Goal: Task Accomplishment & Management: Manage account settings

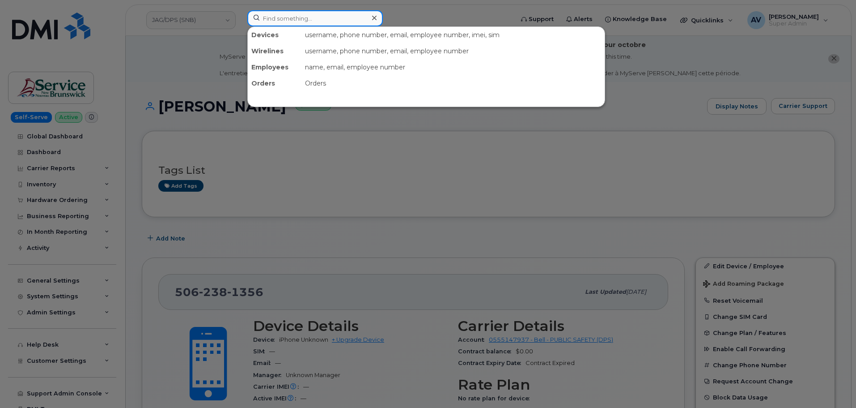
click at [341, 18] on input at bounding box center [315, 18] width 136 height 16
paste input "Calvin Block"
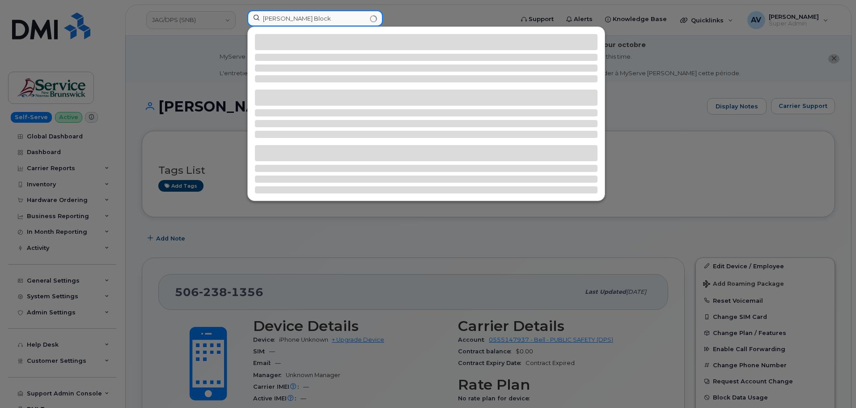
type input "Calvin Block"
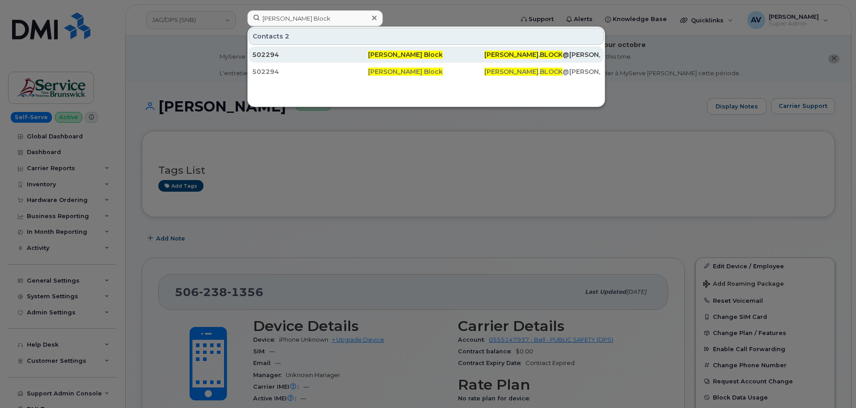
click at [352, 54] on div "502294" at bounding box center [310, 54] width 116 height 9
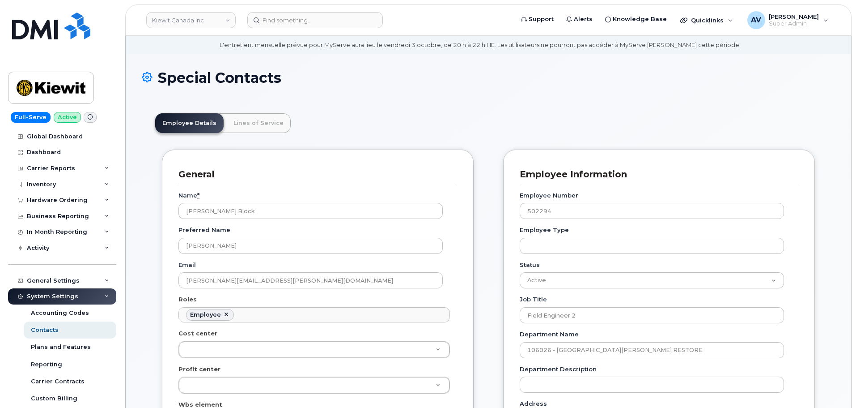
scroll to position [179, 0]
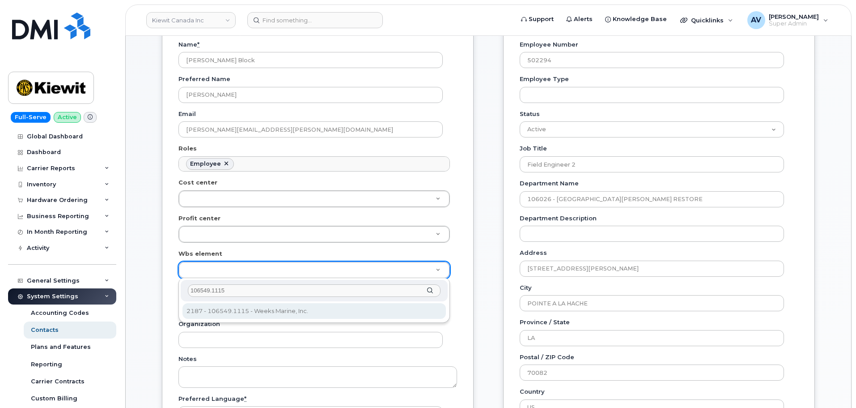
type input "106549.1115"
type input "36128023"
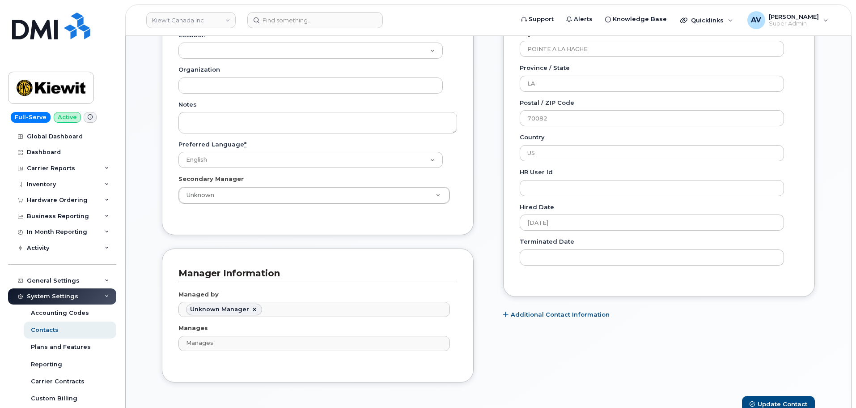
scroll to position [492, 0]
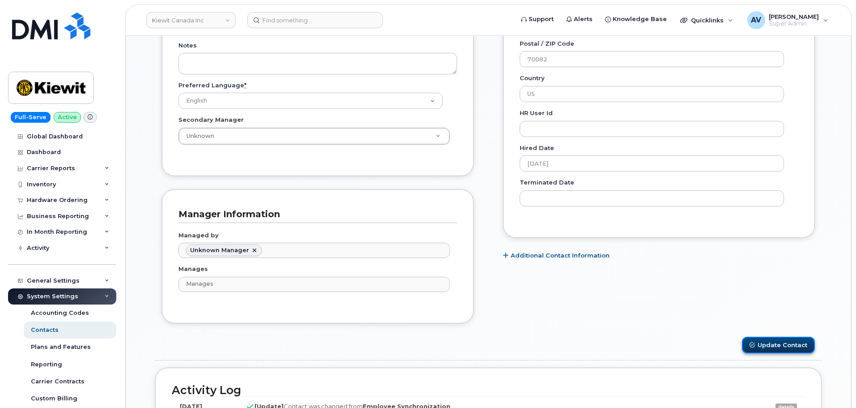
click at [779, 342] on button "Update Contact" at bounding box center [778, 344] width 73 height 17
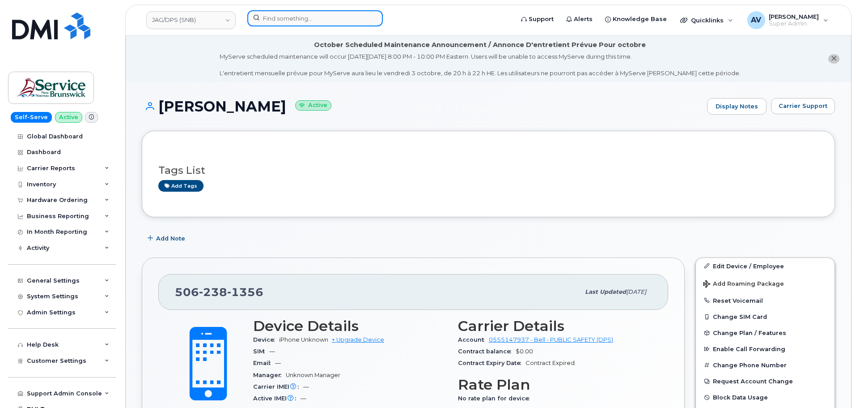
click at [326, 21] on input at bounding box center [315, 18] width 136 height 16
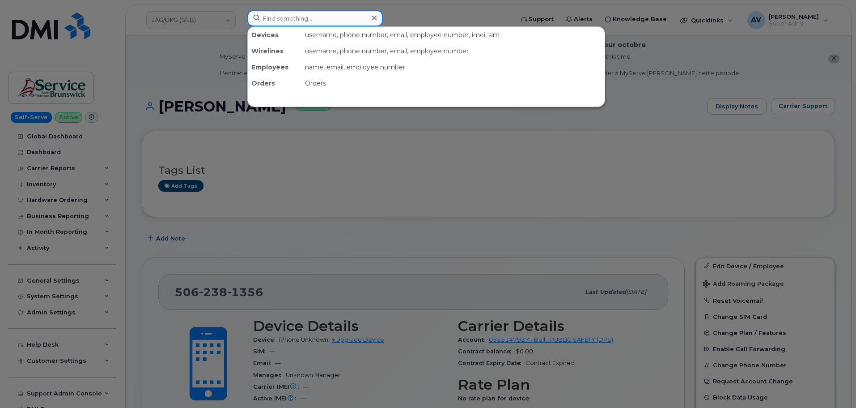
paste input "Jose Del Rio"
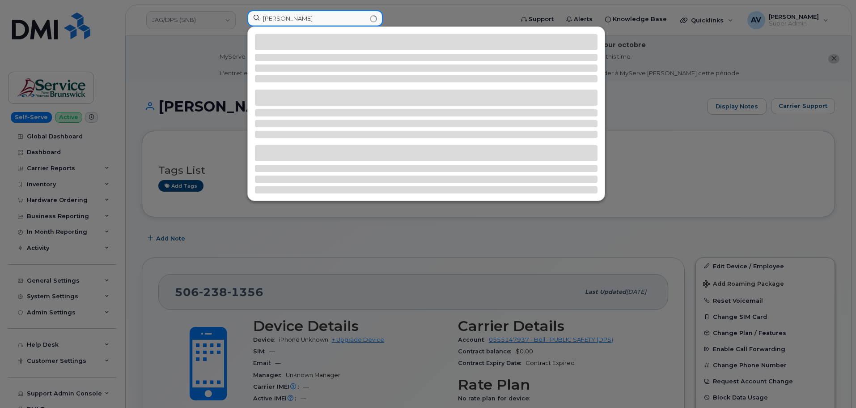
type input "Jose Del Rio"
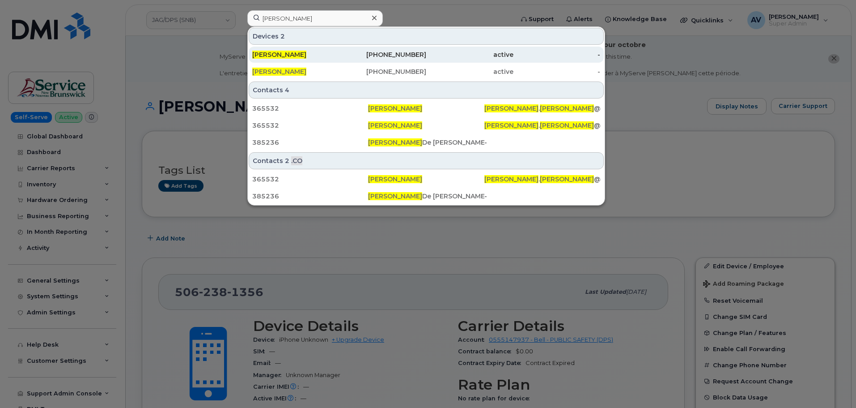
click at [307, 55] on div "JOSE DEL RIO" at bounding box center [295, 54] width 87 height 9
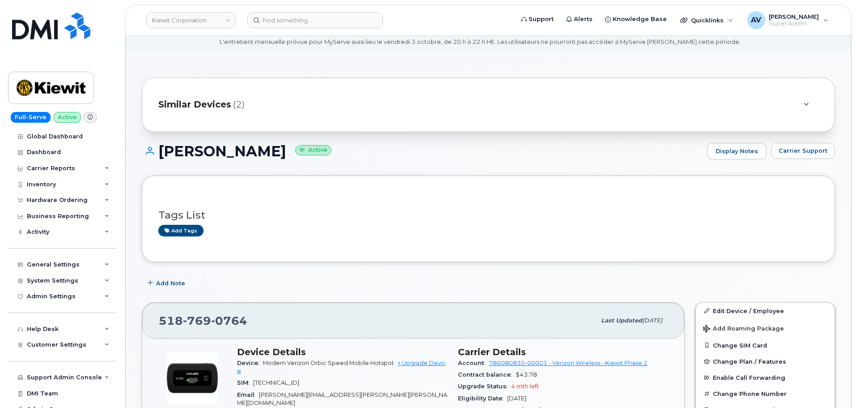
scroll to position [45, 0]
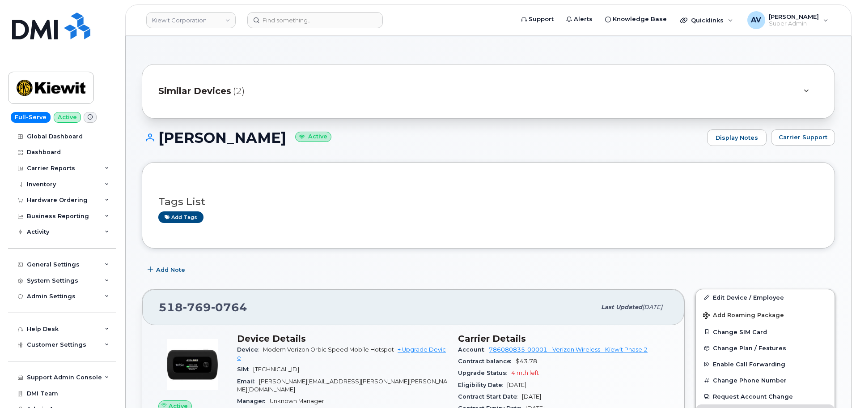
click at [215, 103] on div "Similar Devices (2)" at bounding box center [488, 91] width 693 height 55
click at [216, 86] on span "Similar Devices" at bounding box center [194, 91] width 73 height 13
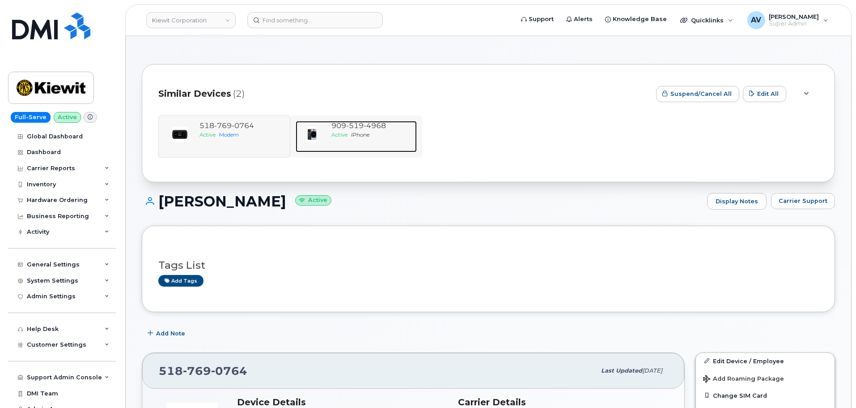
click at [340, 135] on span "Active" at bounding box center [340, 134] width 16 height 7
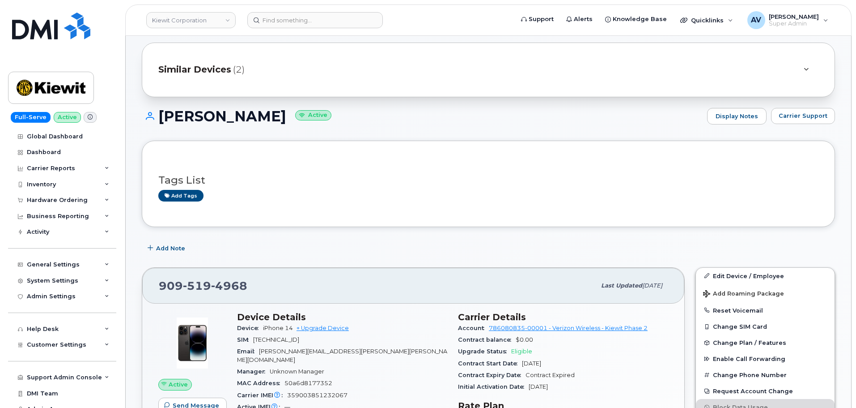
scroll to position [179, 0]
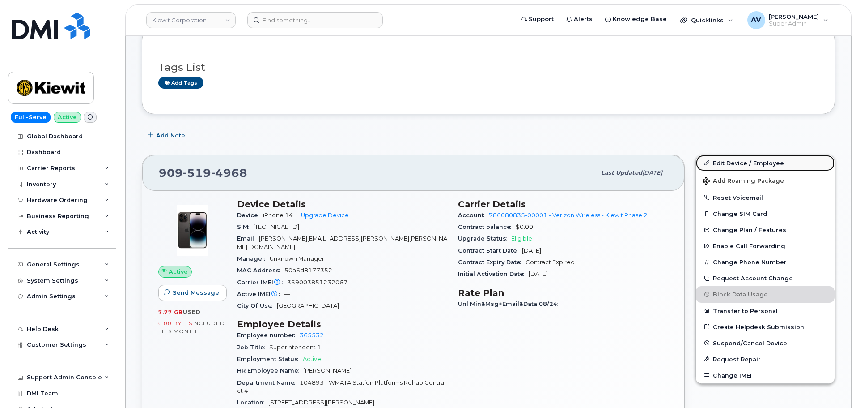
click at [751, 166] on link "Edit Device / Employee" at bounding box center [765, 163] width 139 height 16
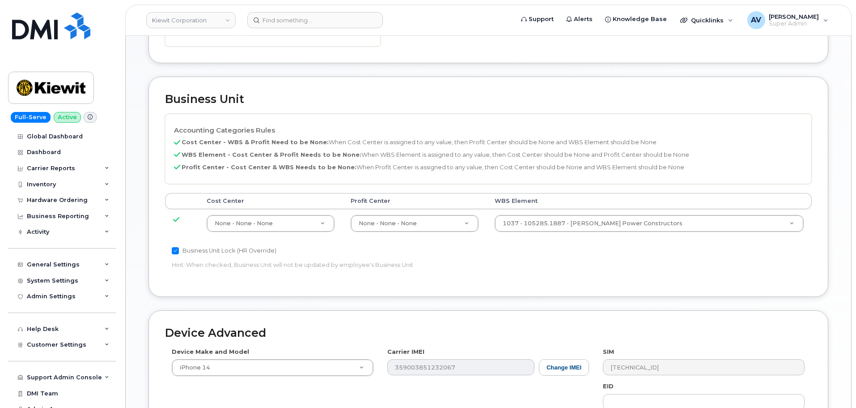
scroll to position [403, 0]
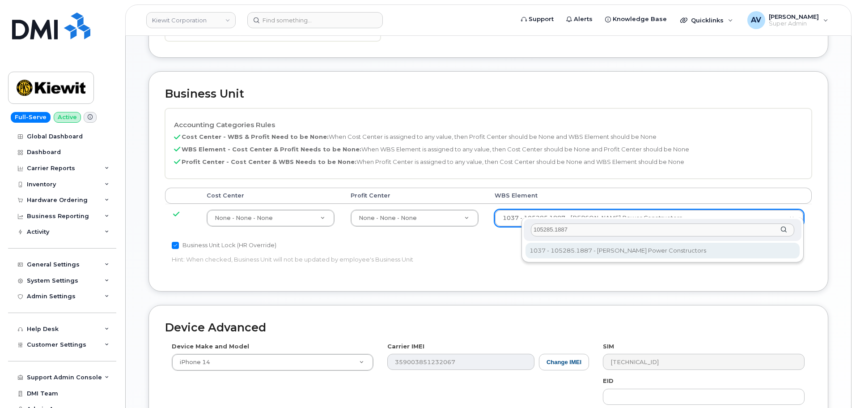
type input "105285.1887"
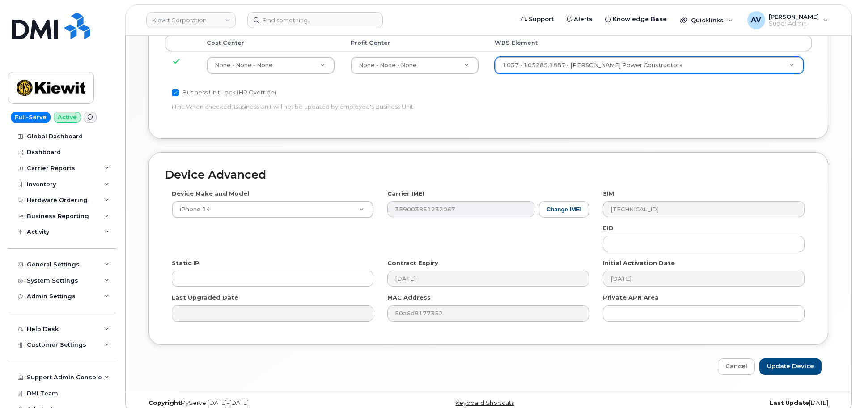
scroll to position [558, 0]
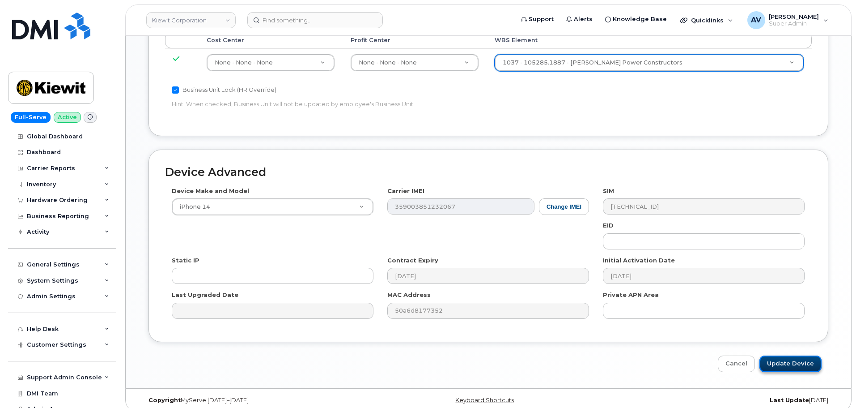
click at [787, 355] on input "Update Device" at bounding box center [791, 363] width 62 height 17
type input "Saving..."
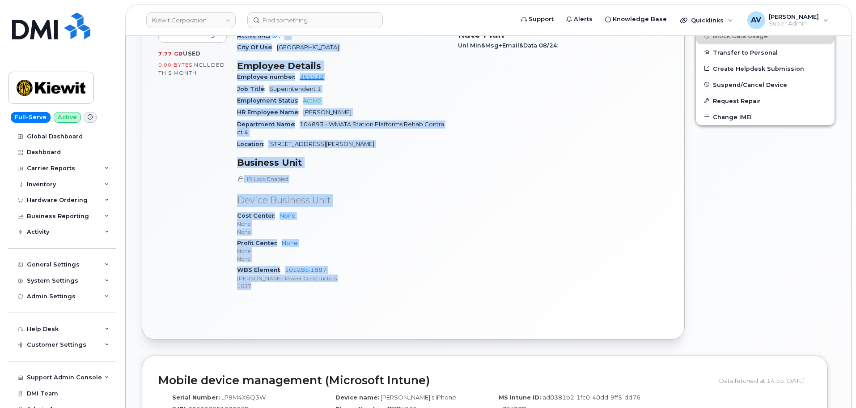
scroll to position [447, 0]
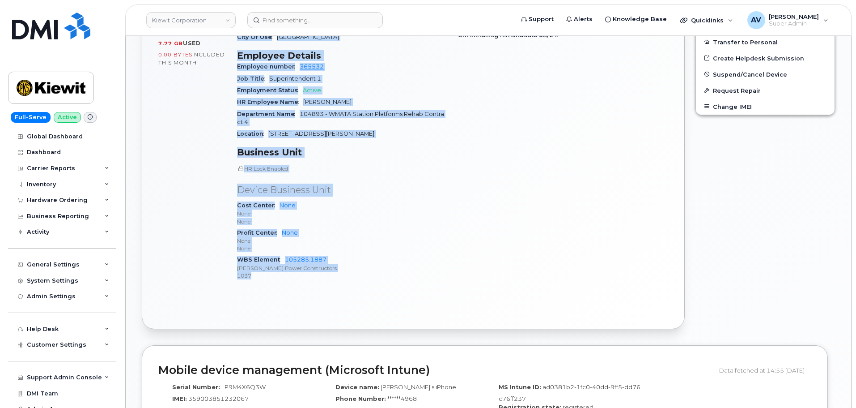
drag, startPoint x: 238, startPoint y: 202, endPoint x: 345, endPoint y: 289, distance: 138.0
click at [345, 289] on div "Active Send Message 7.77 GB  used 0.00 Bytes  included this month Device Detail…" at bounding box center [413, 125] width 542 height 406
copy div "Device Details Device iPhone 14 + Upgrade Device SIM 89148000010163620024 Email…"
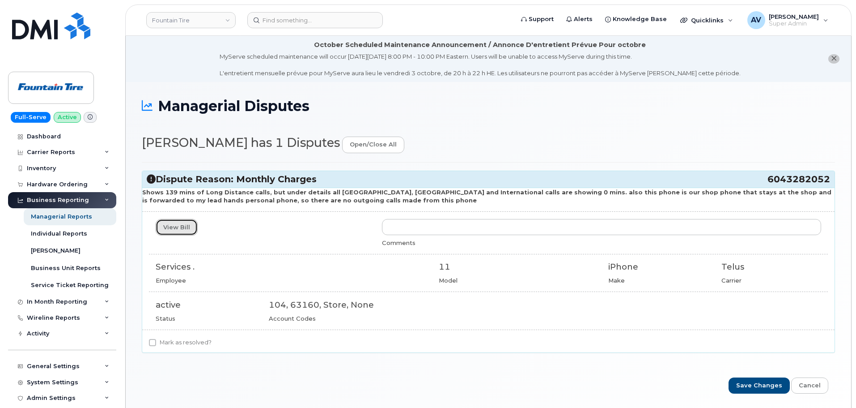
click at [175, 227] on link "View Bill" at bounding box center [177, 227] width 42 height 17
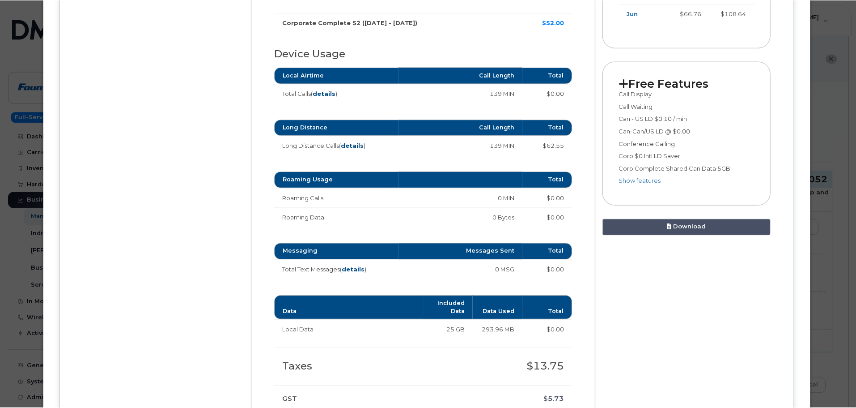
scroll to position [403, 0]
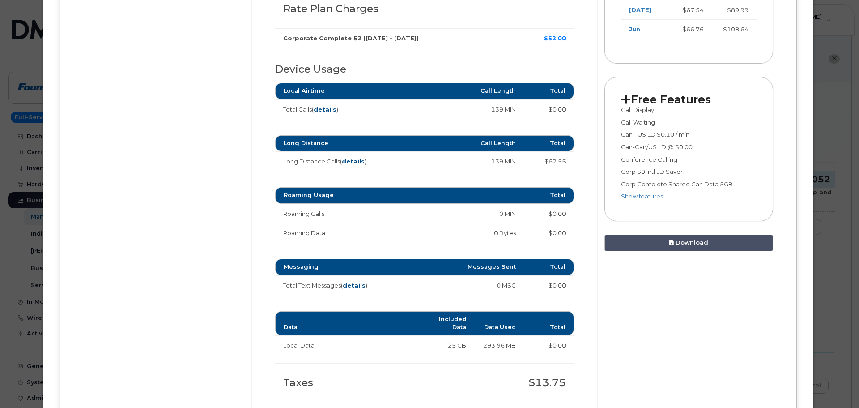
click at [29, 234] on div "× Fountain Tire Services . Earlier March 2025 February 2025 January 2025 Decemb…" at bounding box center [429, 204] width 859 height 408
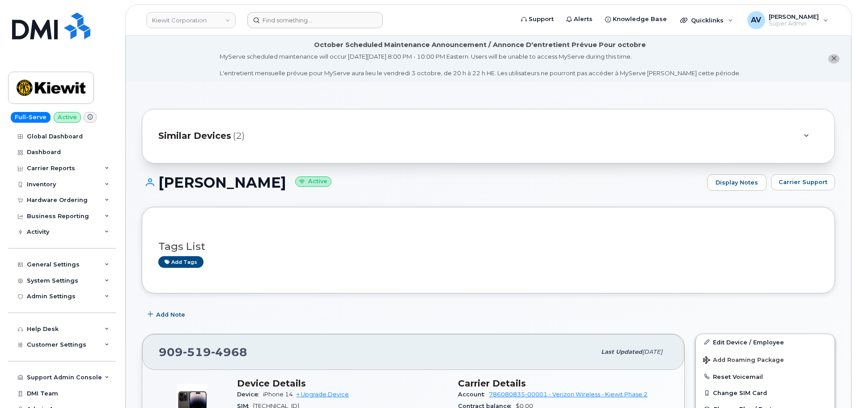
scroll to position [447, 0]
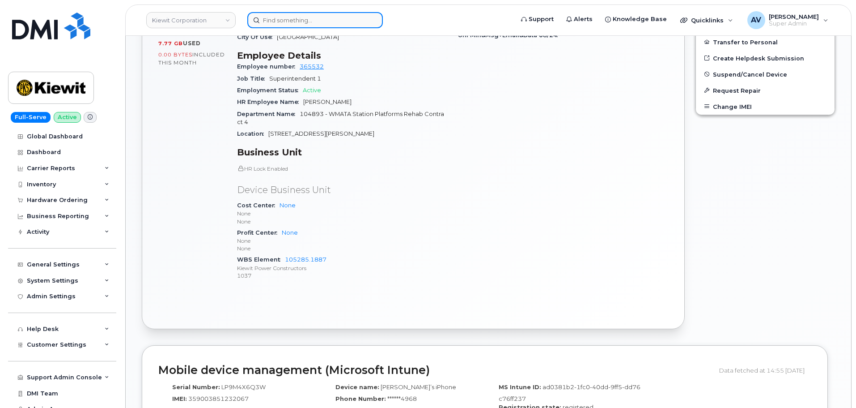
click at [339, 19] on input at bounding box center [315, 20] width 136 height 16
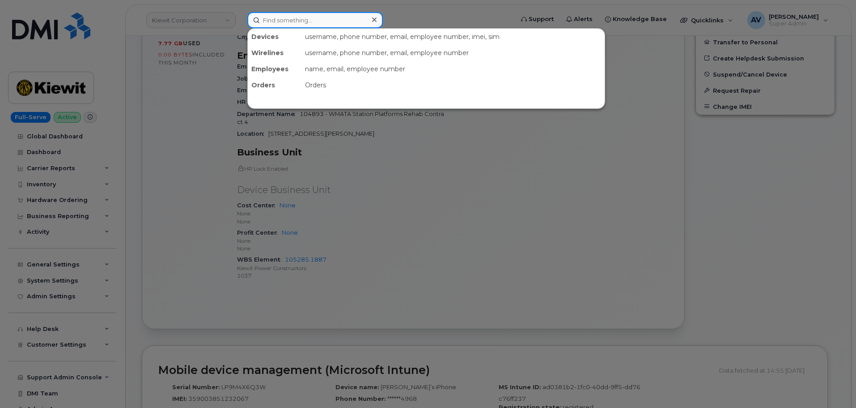
paste input "[PERSON_NAME] III"
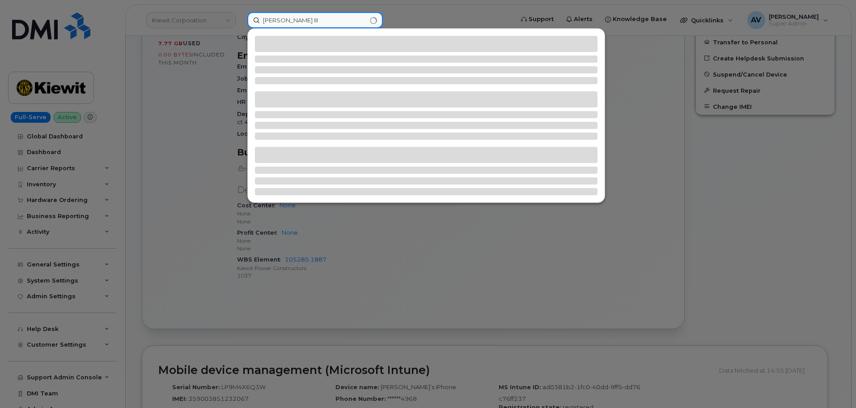
type input "[PERSON_NAME] III"
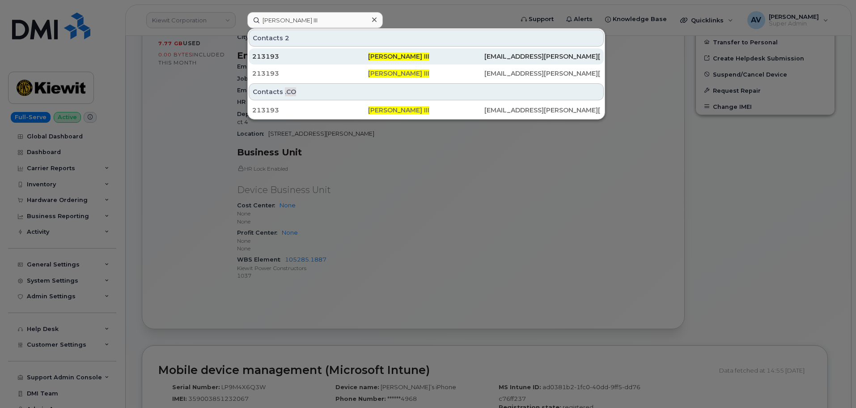
click at [328, 56] on div "213193" at bounding box center [310, 56] width 116 height 9
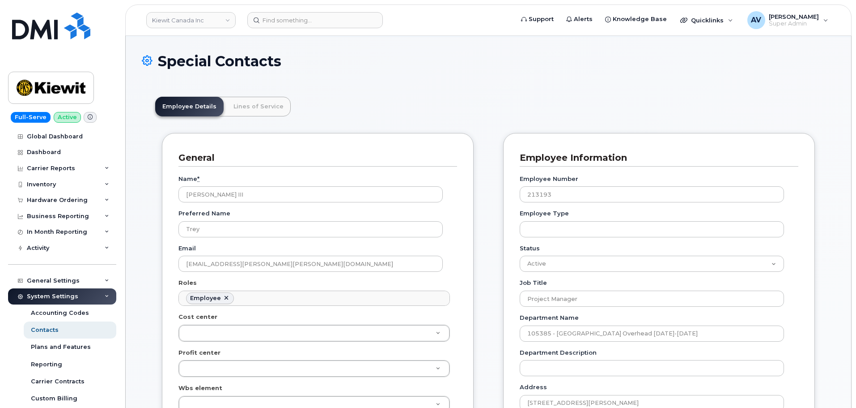
scroll to position [179, 0]
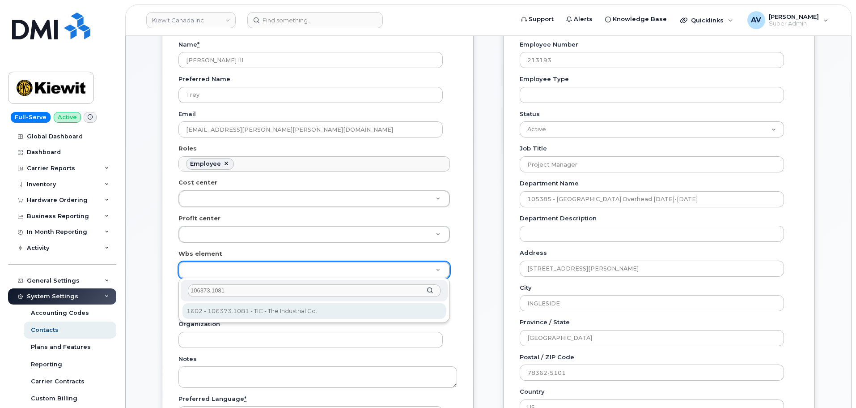
type input "106373.1081"
type input "35043709"
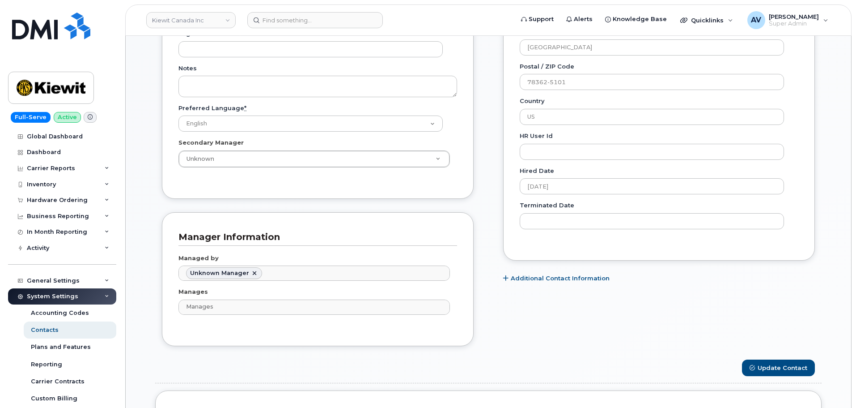
scroll to position [537, 0]
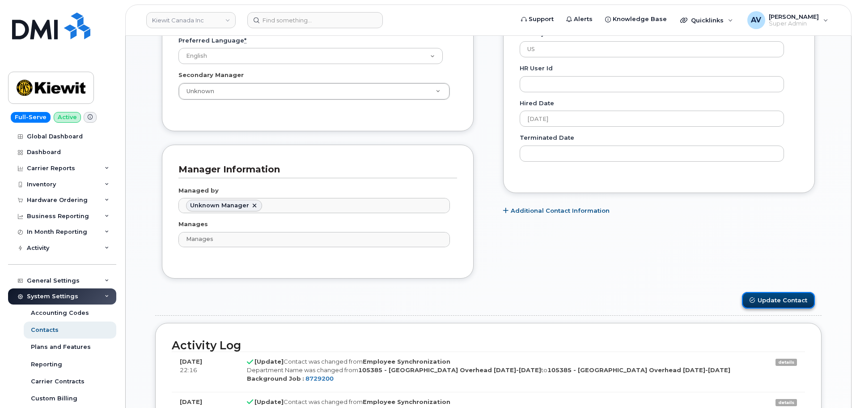
click at [773, 298] on button "Update Contact" at bounding box center [778, 300] width 73 height 17
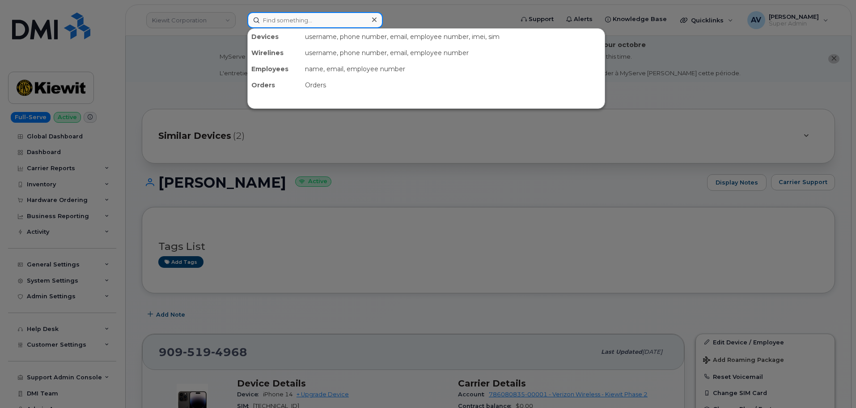
click at [321, 19] on input at bounding box center [315, 20] width 136 height 16
paste input "[PERSON_NAME]"
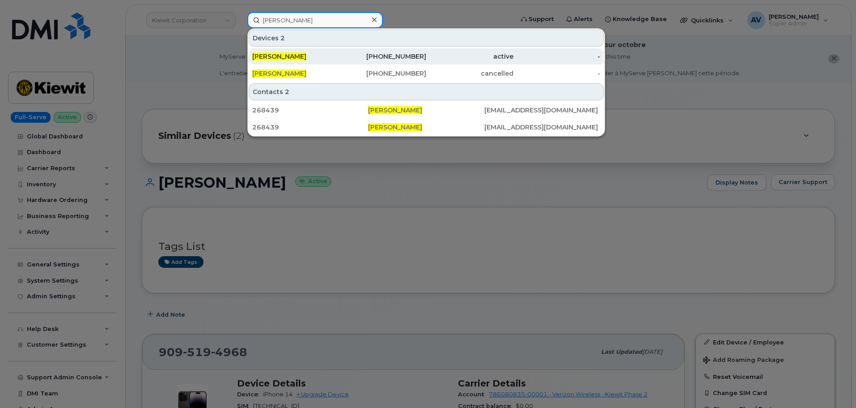
type input "[PERSON_NAME]"
click at [302, 56] on div "[PERSON_NAME]" at bounding box center [295, 56] width 87 height 9
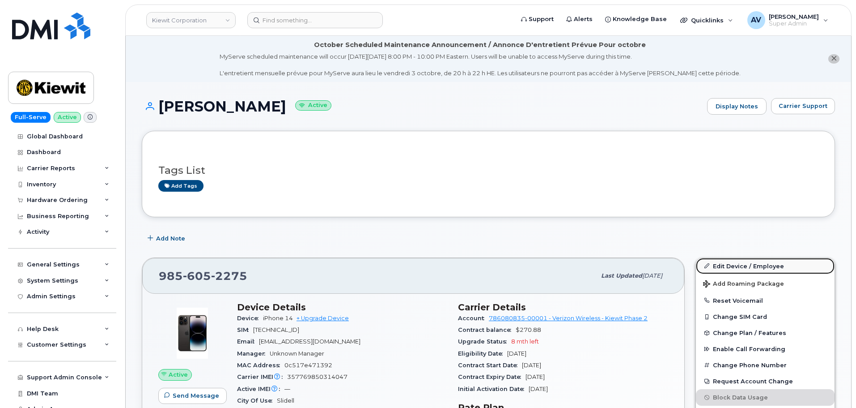
click at [723, 262] on link "Edit Device / Employee" at bounding box center [765, 266] width 139 height 16
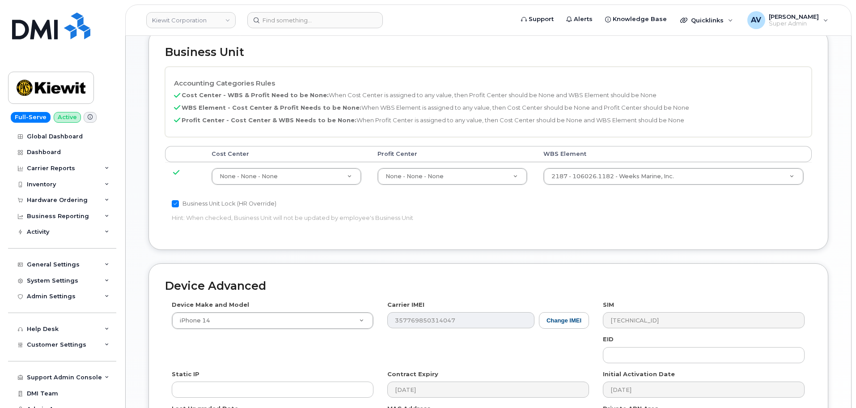
scroll to position [447, 0]
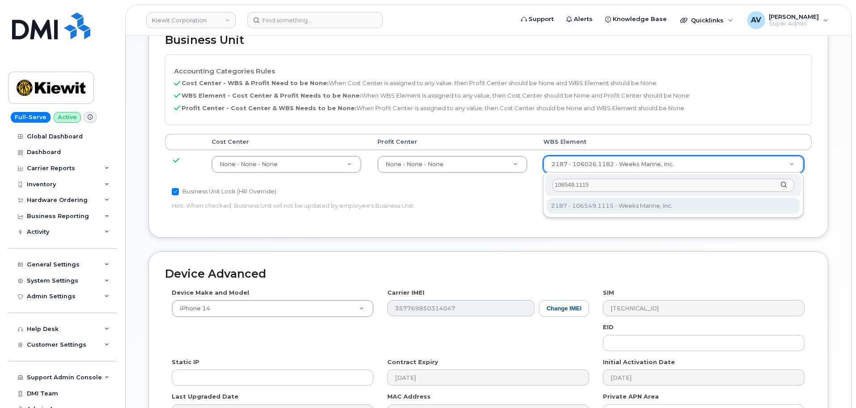
type input "106549.1115"
type input "36131287"
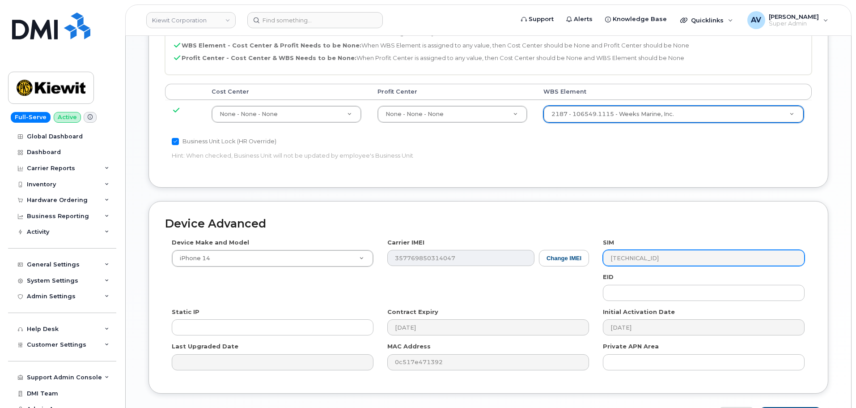
scroll to position [558, 0]
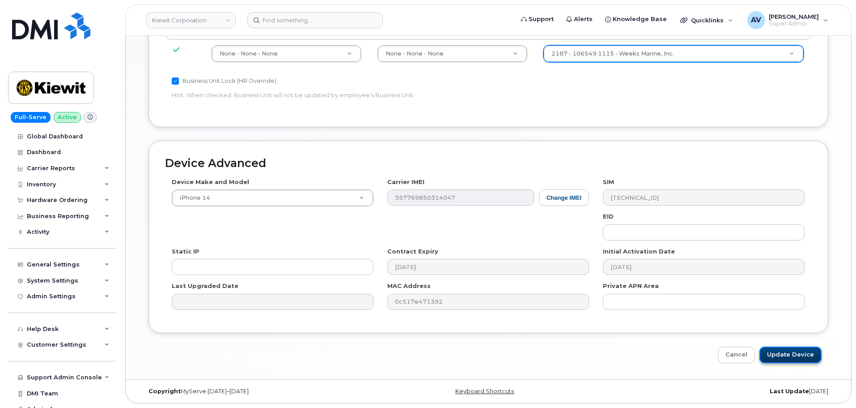
click at [777, 357] on input "Update Device" at bounding box center [791, 354] width 62 height 17
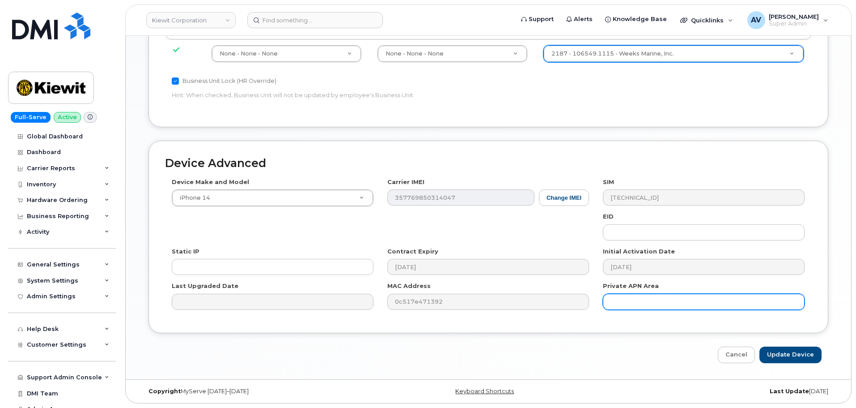
type input "Saving..."
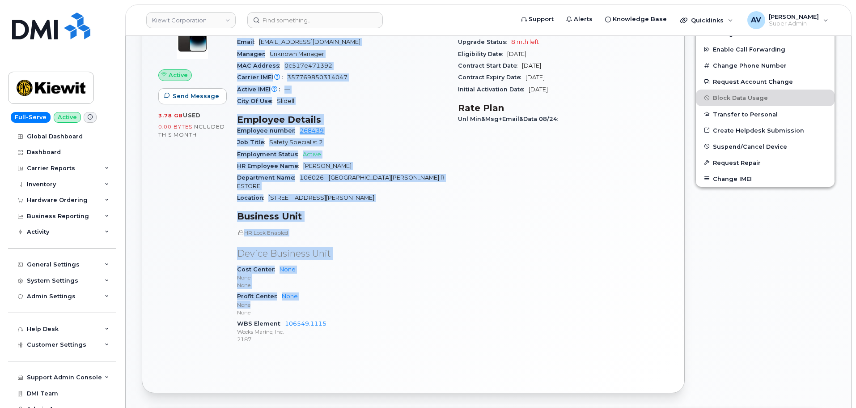
scroll to position [313, 0]
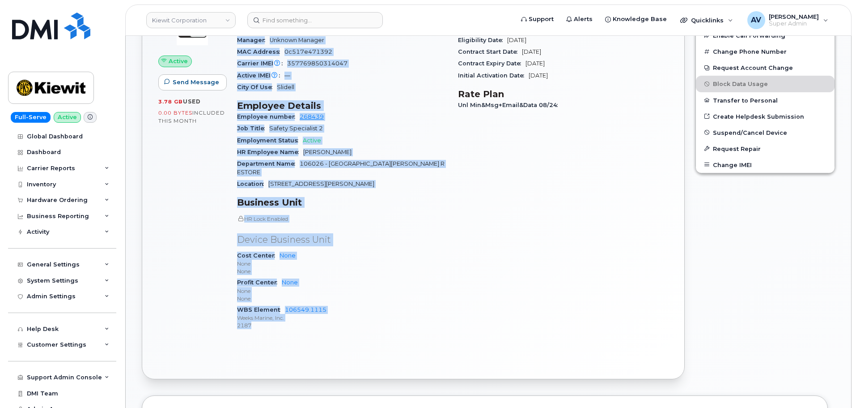
drag, startPoint x: 241, startPoint y: 216, endPoint x: 338, endPoint y: 328, distance: 148.7
click at [338, 328] on div "Device Details Device iPhone 14 + Upgrade Device SIM 89148000009560485452 Email…" at bounding box center [342, 163] width 221 height 361
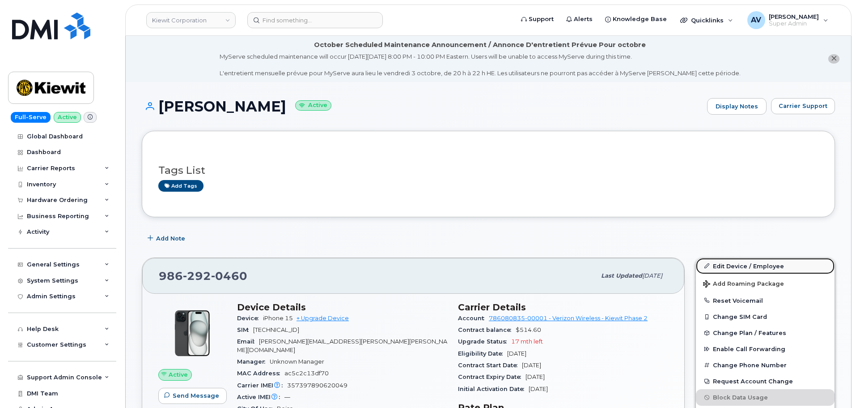
click at [723, 263] on link "Edit Device / Employee" at bounding box center [765, 266] width 139 height 16
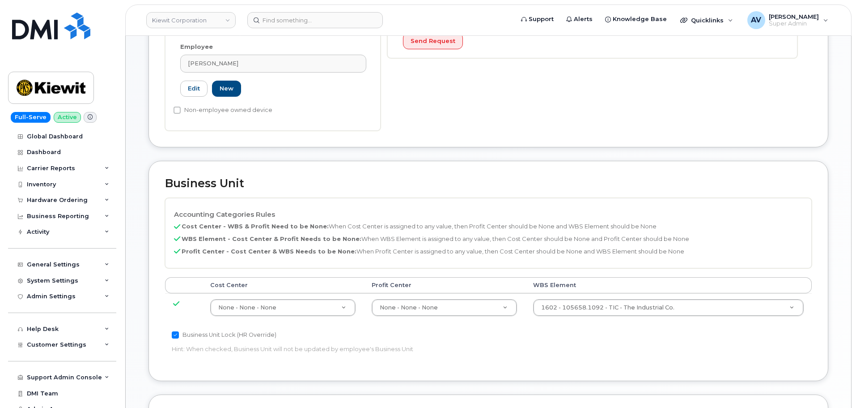
scroll to position [358, 0]
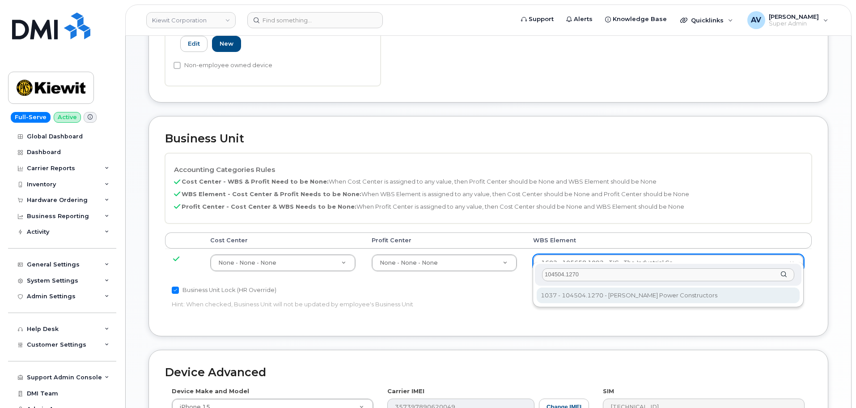
type input "104504.1270"
type input "29899201"
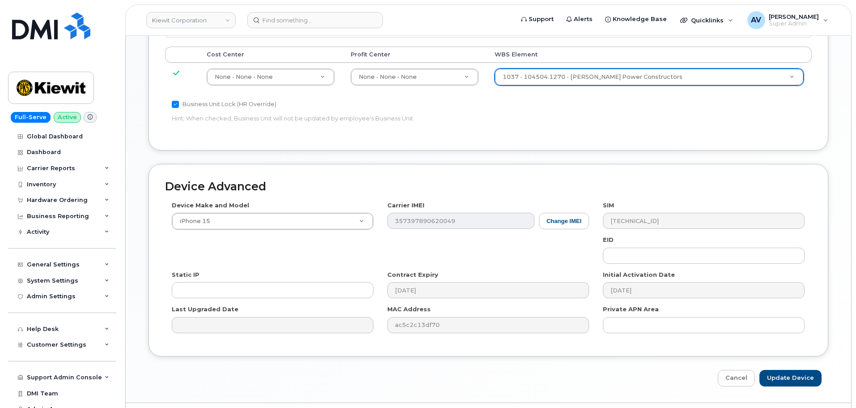
scroll to position [558, 0]
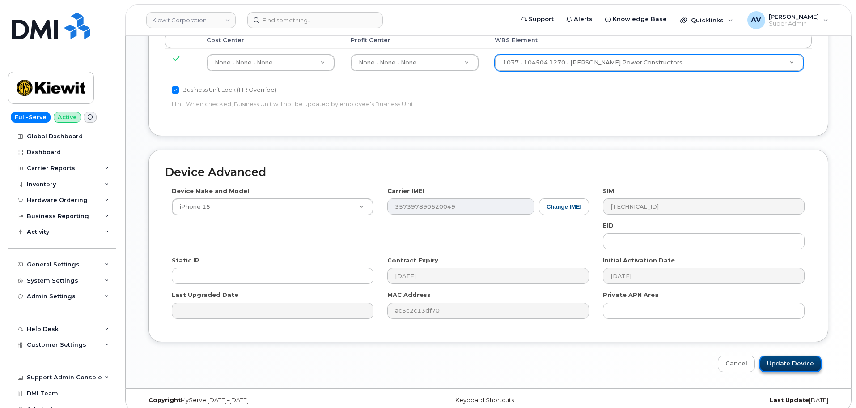
click at [787, 358] on input "Update Device" at bounding box center [791, 363] width 62 height 17
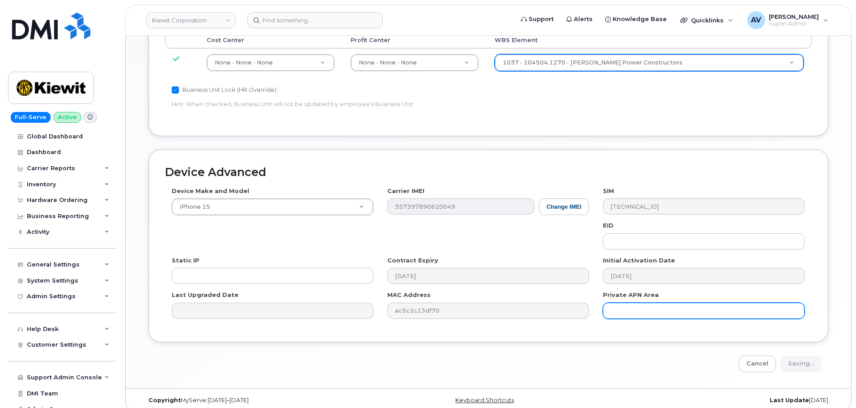
type input "Saving..."
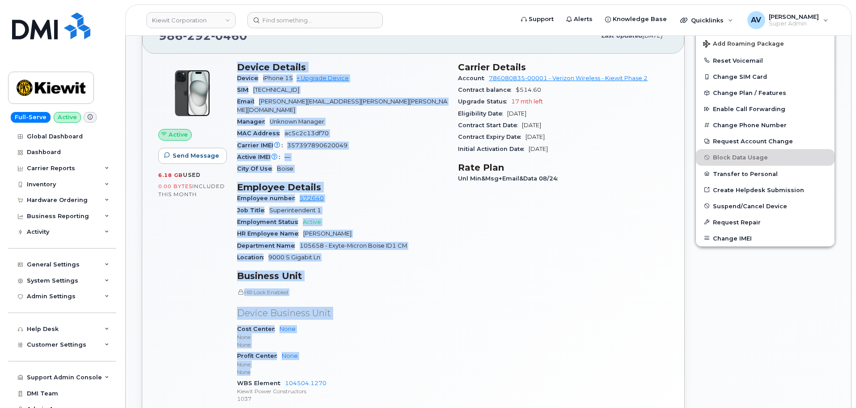
scroll to position [268, 0]
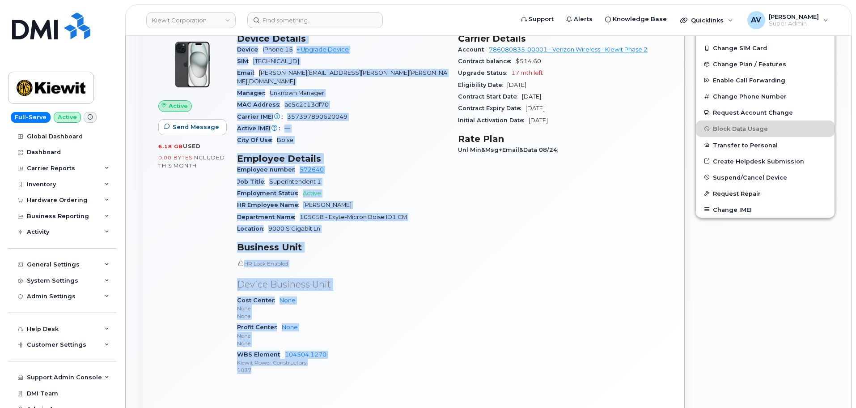
drag, startPoint x: 236, startPoint y: 303, endPoint x: 328, endPoint y: 367, distance: 112.8
click at [328, 367] on div "Device Details Device iPhone 15 + Upgrade Device SIM [TECHNICAL_ID] Email [PERS…" at bounding box center [342, 208] width 221 height 361
copy div "Device Details Device iPhone 15 + Upgrade Device SIM [TECHNICAL_ID] Email [PERS…"
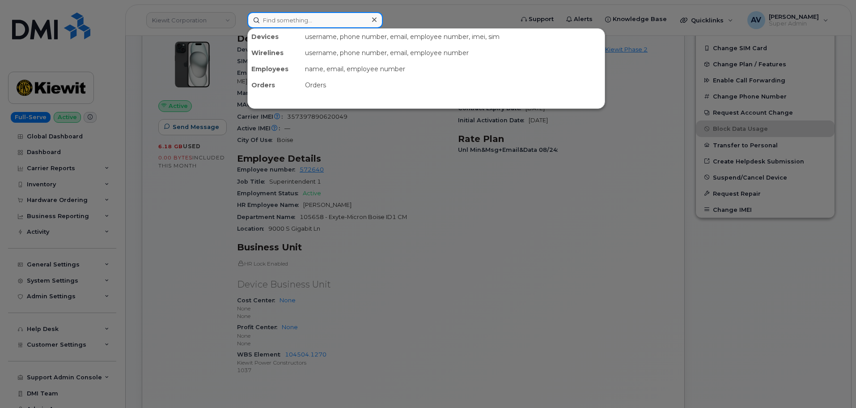
click at [320, 21] on input at bounding box center [315, 20] width 136 height 16
paste input "[PERSON_NAME]"
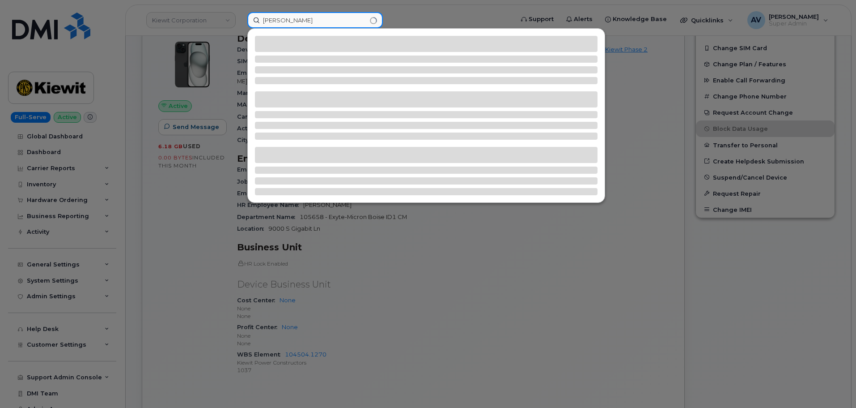
type input "[PERSON_NAME]"
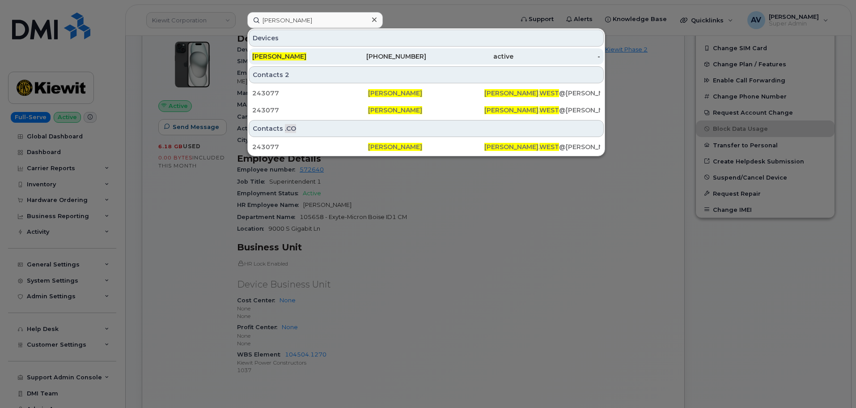
click at [367, 56] on div "302-528-6574" at bounding box center [383, 56] width 87 height 9
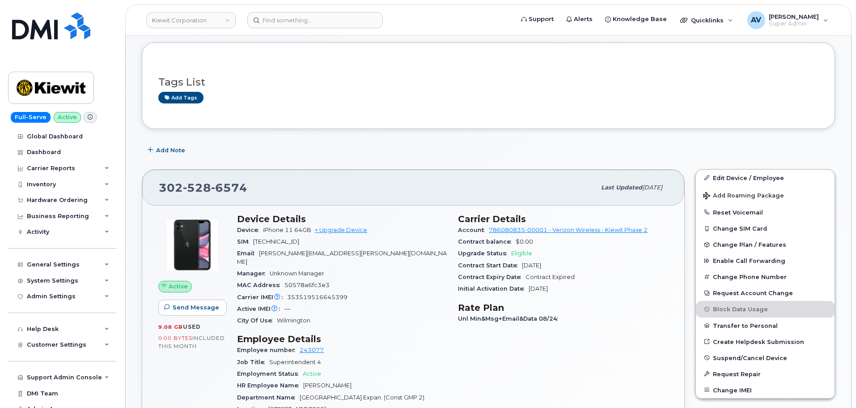
scroll to position [179, 0]
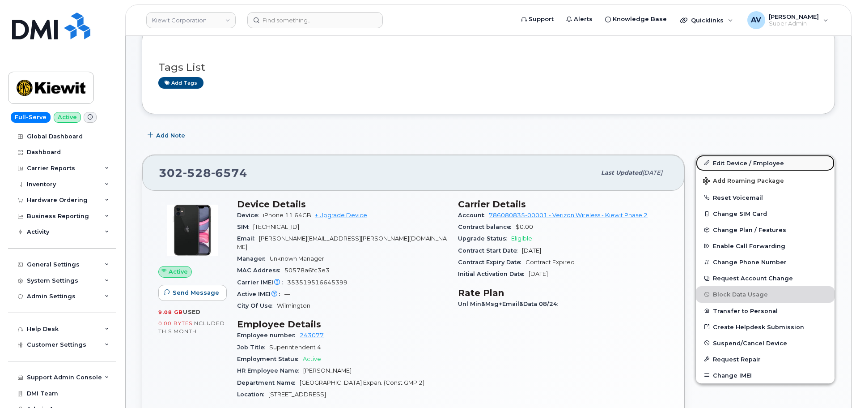
click at [728, 162] on link "Edit Device / Employee" at bounding box center [765, 163] width 139 height 16
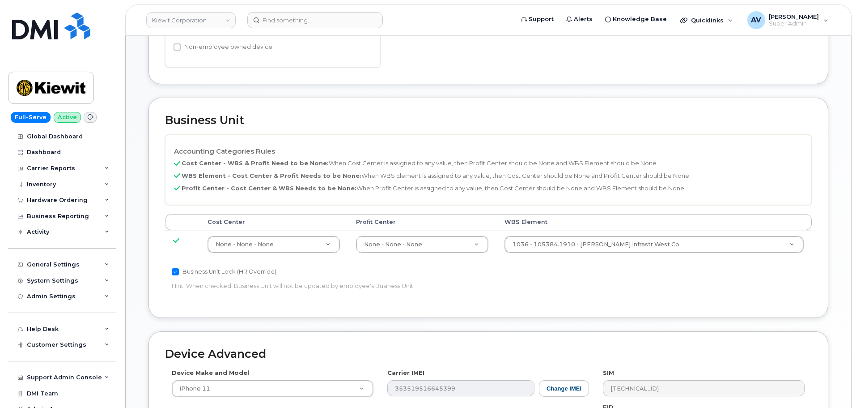
scroll to position [403, 0]
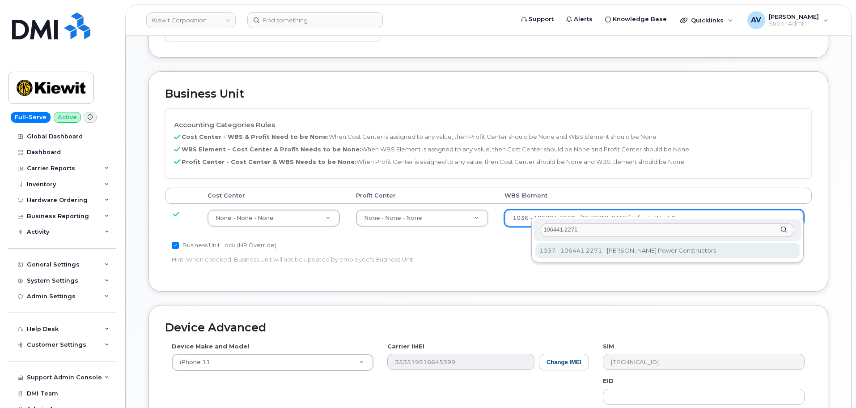
type input "106441.2271"
type input "35472912"
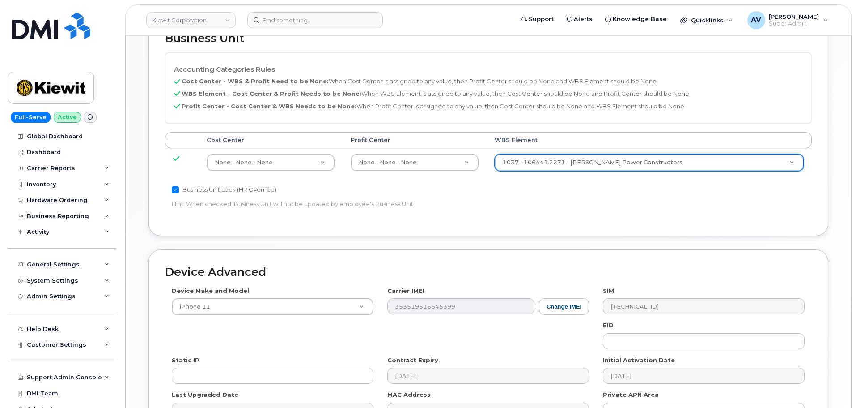
scroll to position [558, 0]
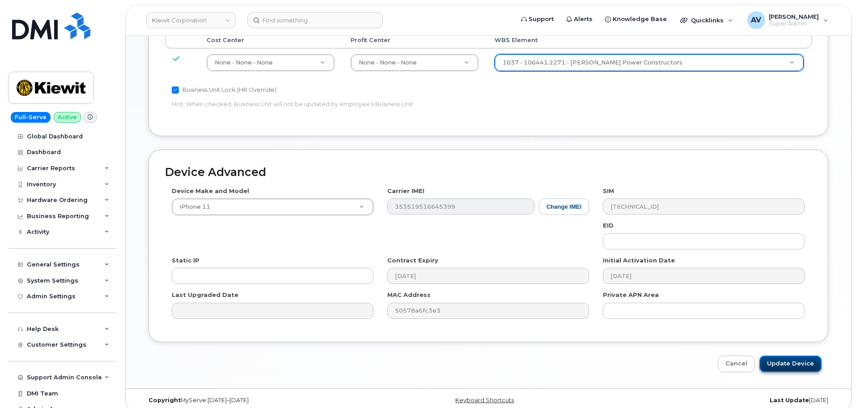
click at [794, 355] on input "Update Device" at bounding box center [791, 363] width 62 height 17
type input "Saving..."
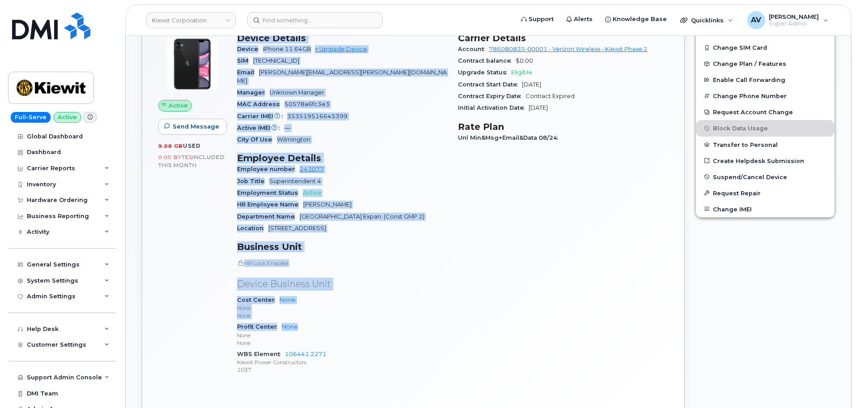
scroll to position [403, 0]
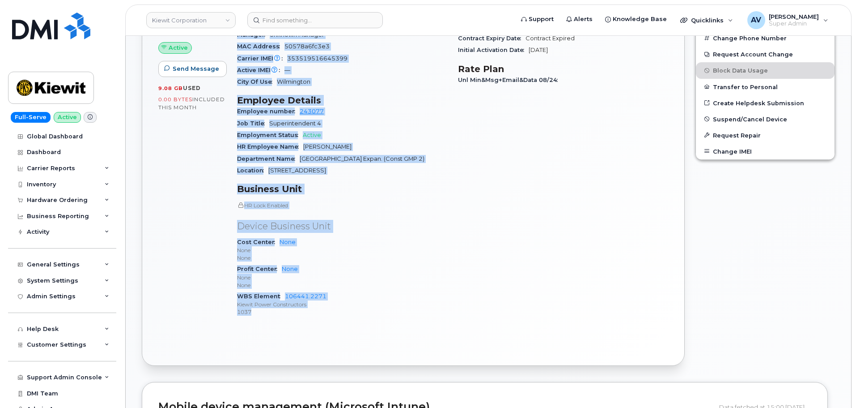
drag, startPoint x: 238, startPoint y: 202, endPoint x: 354, endPoint y: 317, distance: 163.2
click at [354, 317] on div "Device Details Device iPhone 11 64GB + Upgrade Device SIM 89148000007429511807 …" at bounding box center [342, 150] width 221 height 361
copy div "Device Details Device iPhone 11 64GB + Upgrade Device SIM 89148000007429511807 …"
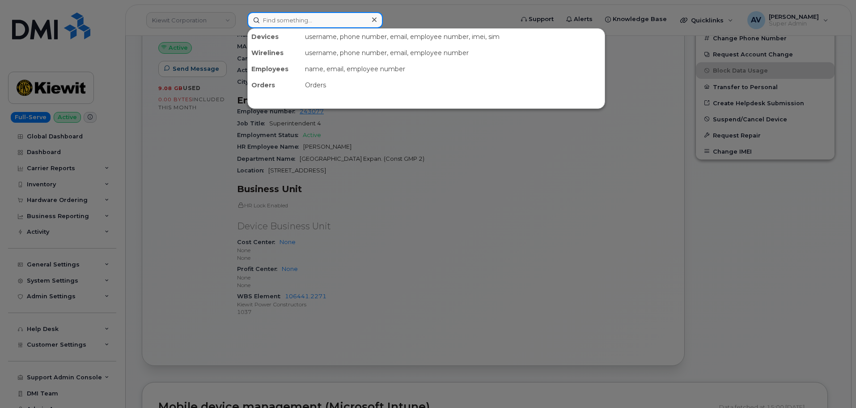
click at [323, 16] on input at bounding box center [315, 20] width 136 height 16
paste input "Evan Laird"
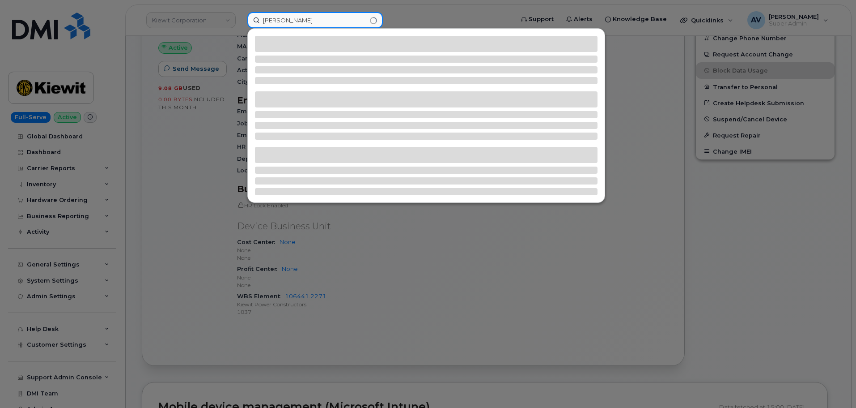
type input "Evan Laird"
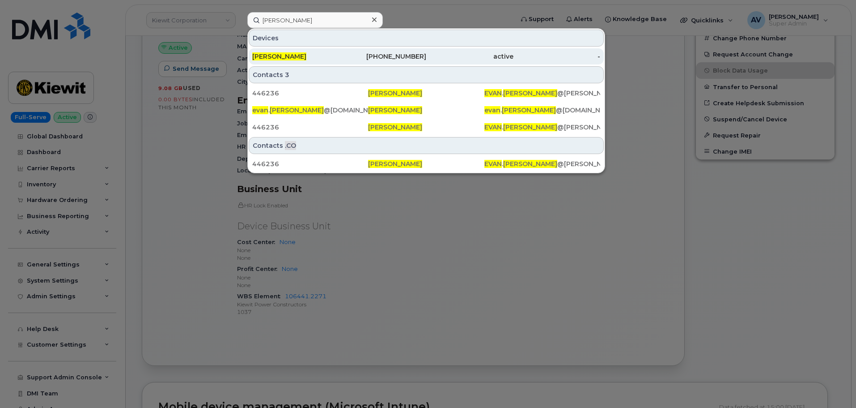
click at [418, 54] on div "602-527-6448" at bounding box center [383, 56] width 87 height 9
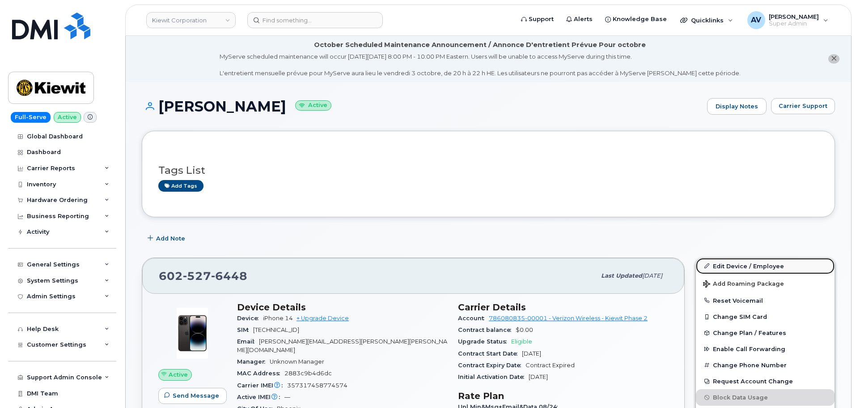
click at [732, 268] on link "Edit Device / Employee" at bounding box center [765, 266] width 139 height 16
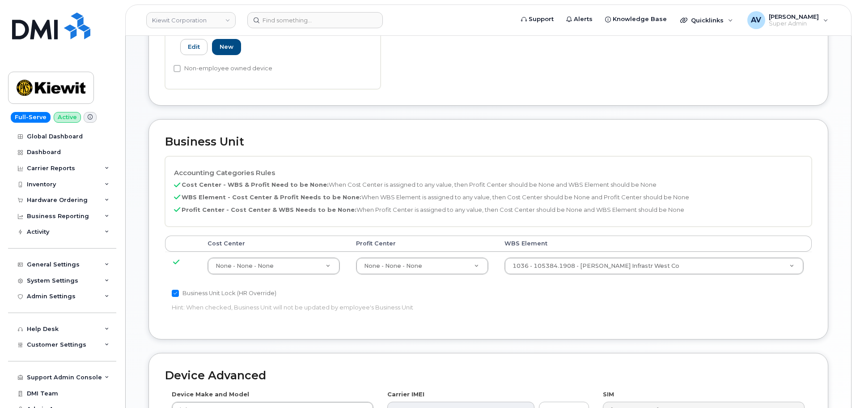
scroll to position [358, 0]
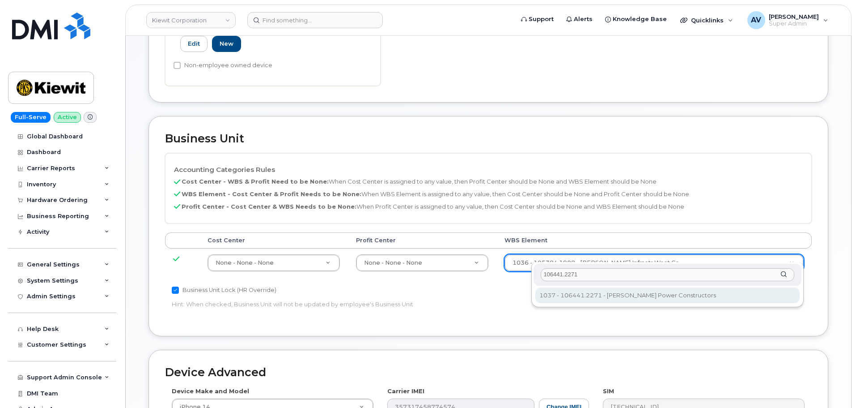
type input "106441.2271"
type input "35472912"
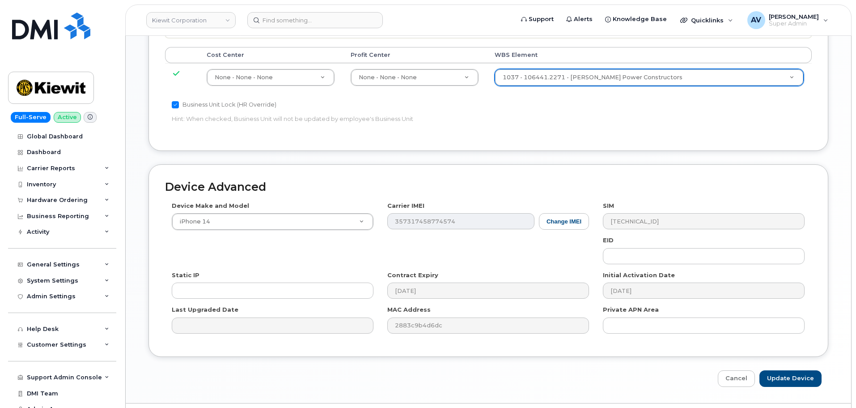
scroll to position [558, 0]
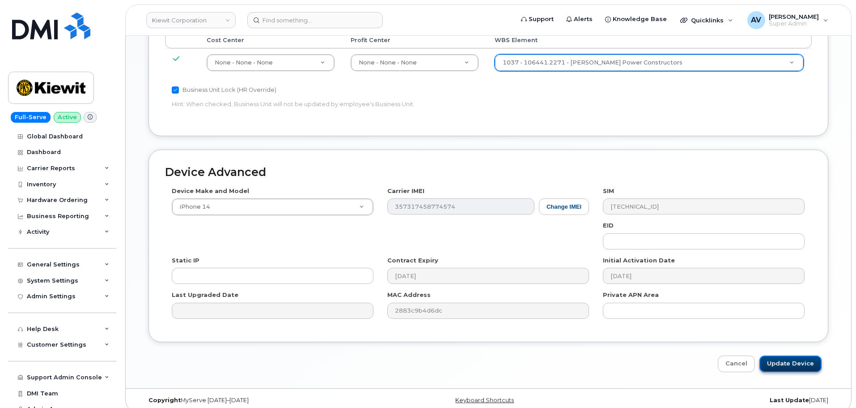
click at [778, 355] on input "Update Device" at bounding box center [791, 363] width 62 height 17
type input "Saving..."
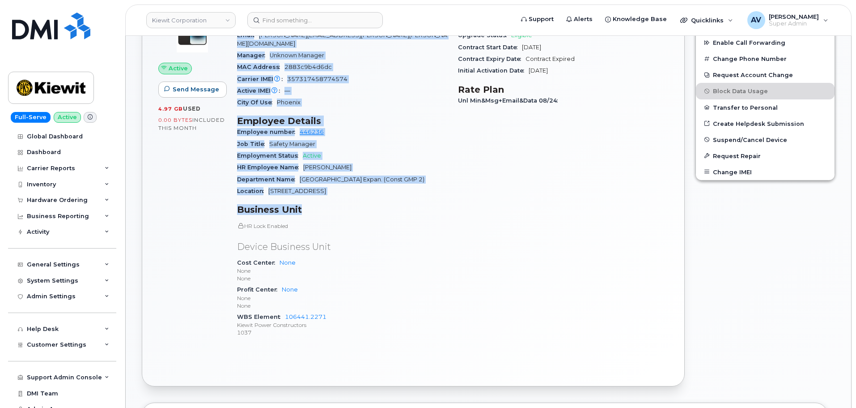
scroll to position [313, 0]
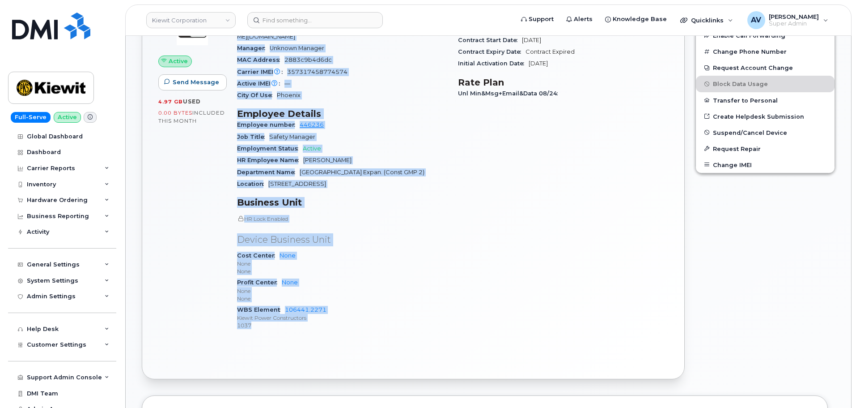
drag, startPoint x: 238, startPoint y: 124, endPoint x: 351, endPoint y: 330, distance: 234.5
click at [351, 330] on div "Device Details Device iPhone 14 + Upgrade Device SIM 89148000010151008687 Email…" at bounding box center [342, 163] width 221 height 361
copy div "Device Details Device iPhone 14 + Upgrade Device SIM 89148000010151008687 Email…"
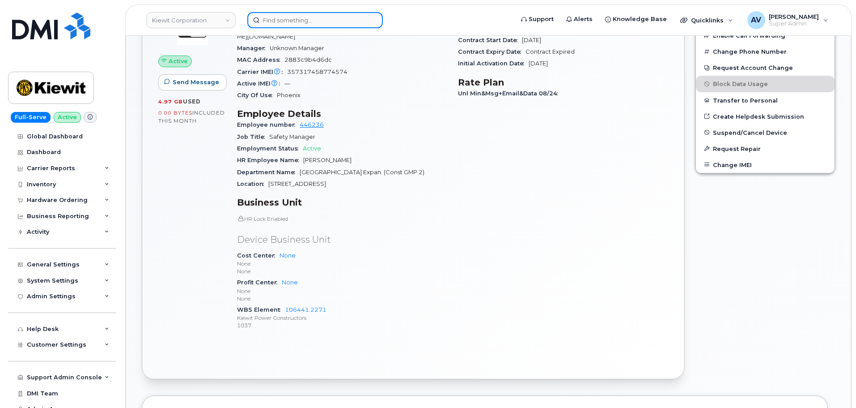
click at [328, 15] on input at bounding box center [315, 20] width 136 height 16
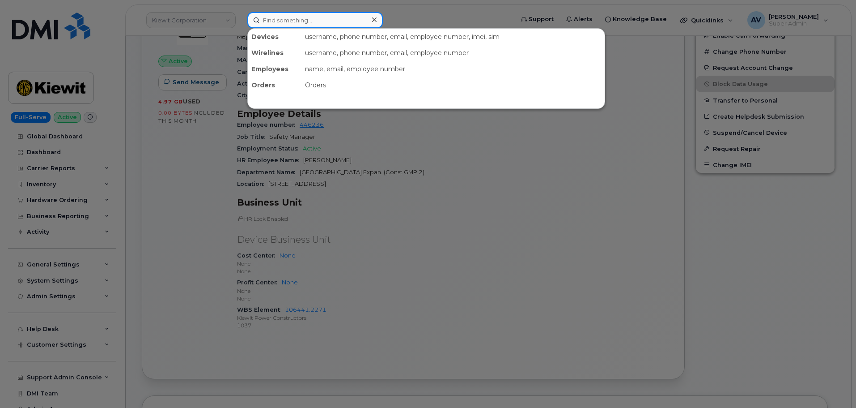
paste input "Beshouy Askharoun"
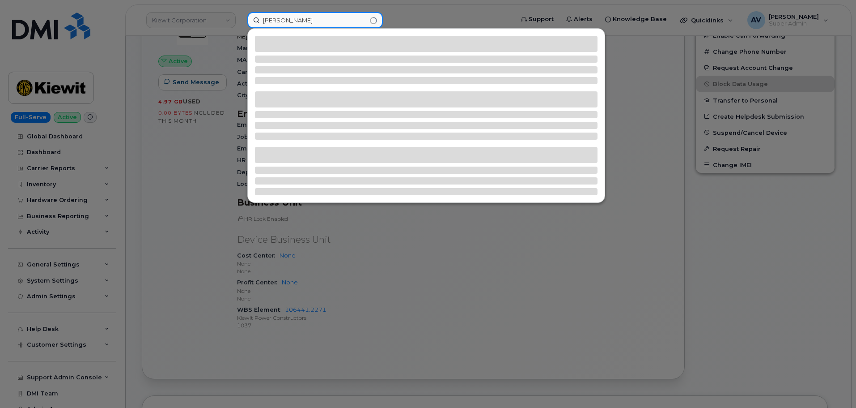
type input "Beshouy Askharoun"
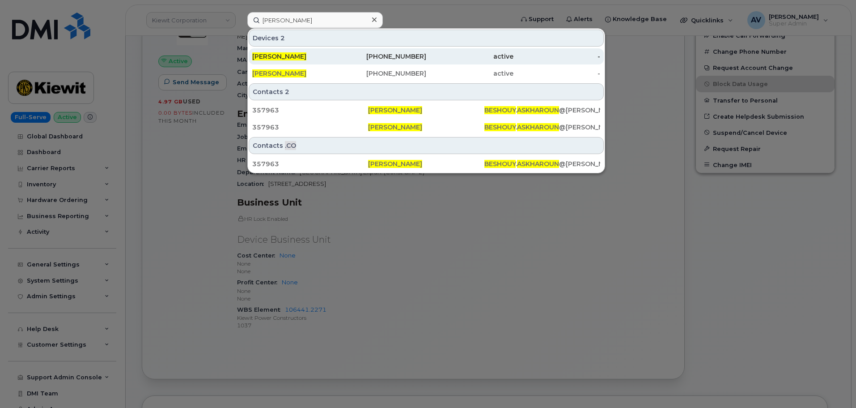
click at [306, 54] on span "BESHOUY ASKHAROUN" at bounding box center [279, 56] width 54 height 8
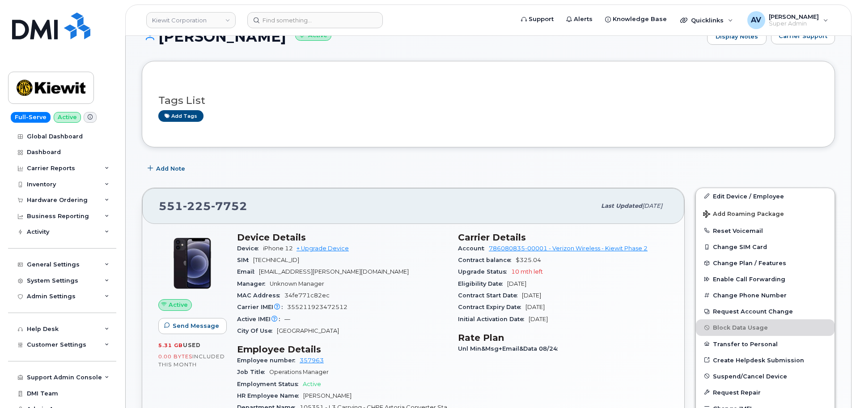
scroll to position [179, 0]
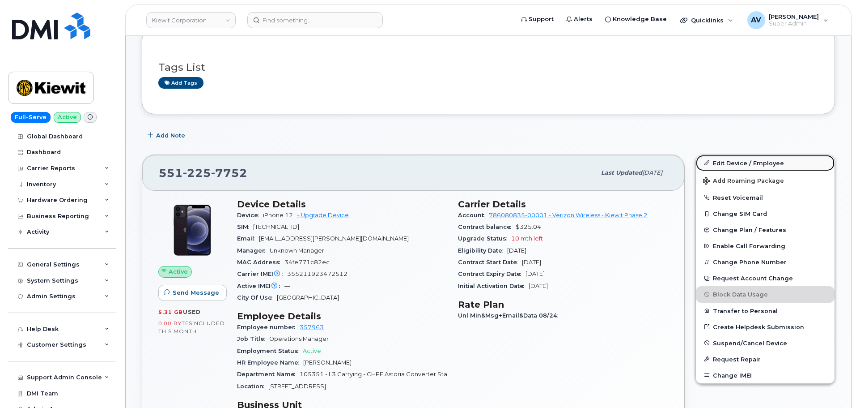
click at [725, 165] on link "Edit Device / Employee" at bounding box center [765, 163] width 139 height 16
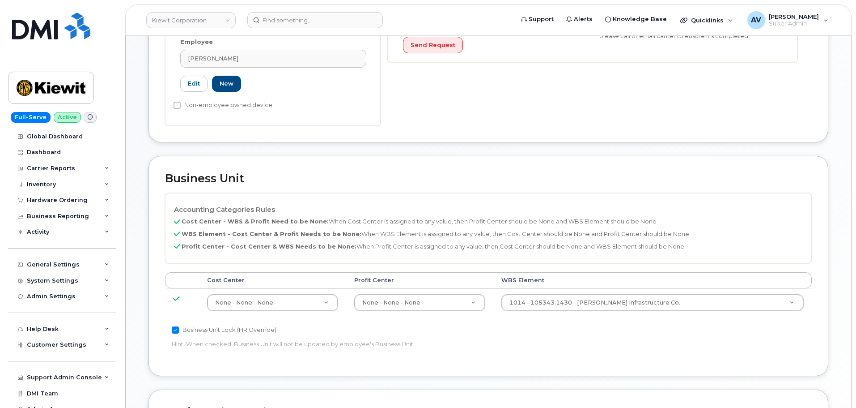
scroll to position [313, 0]
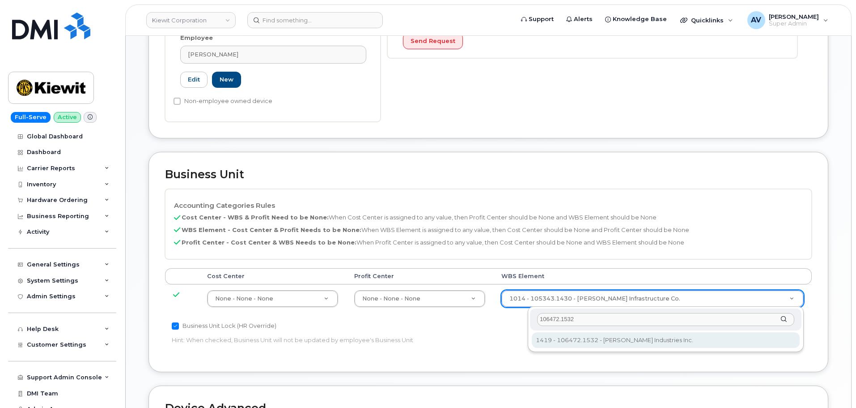
type input "106472.1532"
type input "35655889"
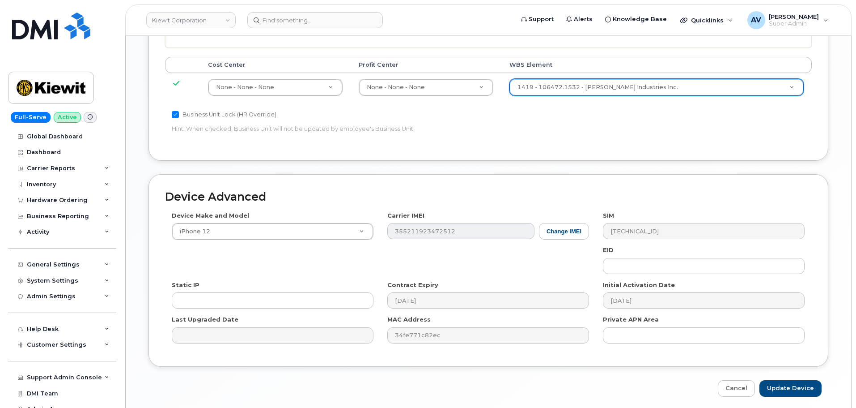
scroll to position [558, 0]
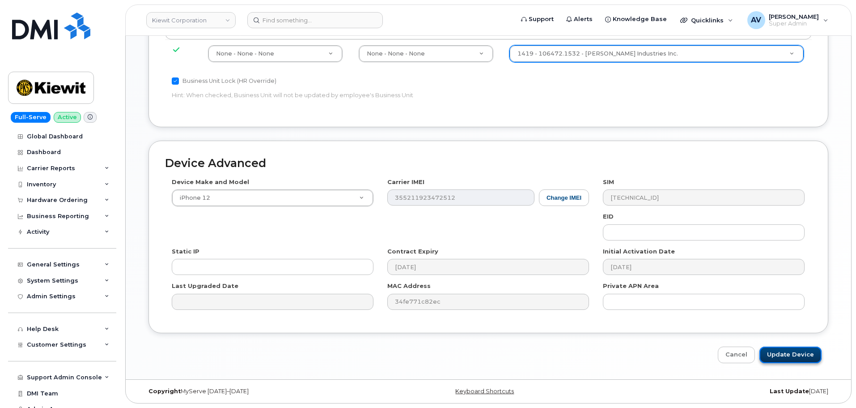
click at [796, 353] on input "Update Device" at bounding box center [791, 354] width 62 height 17
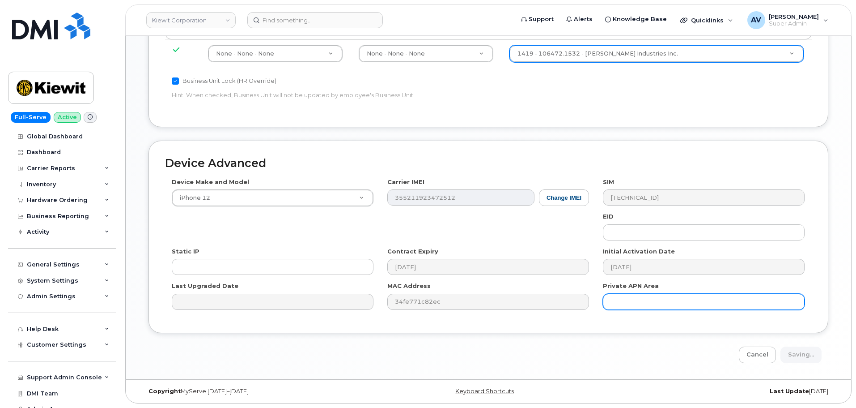
type input "Saving..."
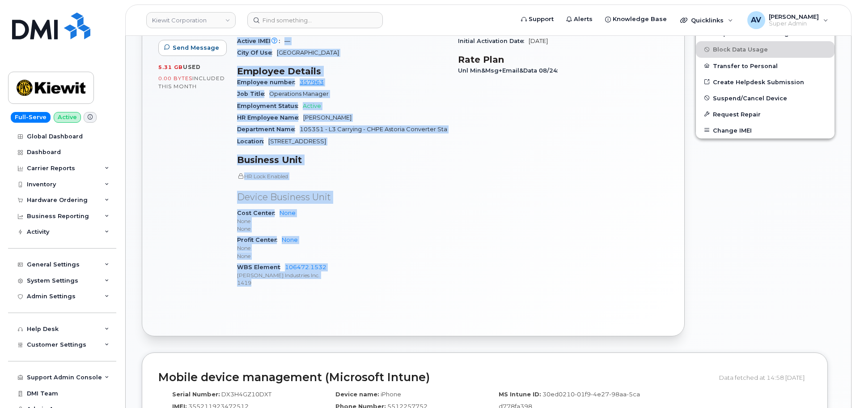
scroll to position [447, 0]
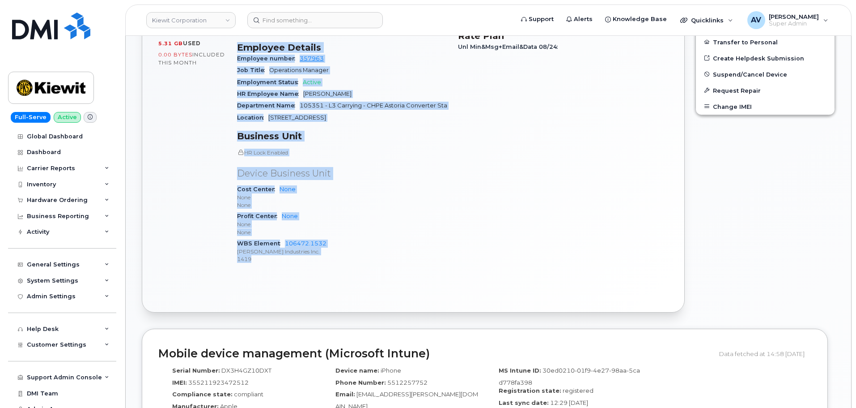
drag, startPoint x: 237, startPoint y: 204, endPoint x: 369, endPoint y: 316, distance: 173.9
click at [369, 316] on div "551 225 7752 Last updated Oct 03, 2025 Active Send Message 5.31 GB  used 0.00 B…" at bounding box center [413, 100] width 554 height 438
copy div "Device Details Device iPhone 12 + Upgrade Device SIM 89148000007719356962 Email…"
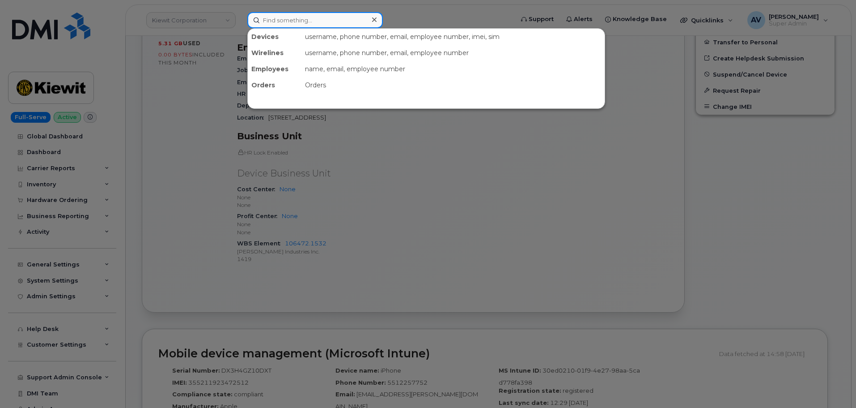
click at [331, 18] on input at bounding box center [315, 20] width 136 height 16
paste input "Joseph Cunningham"
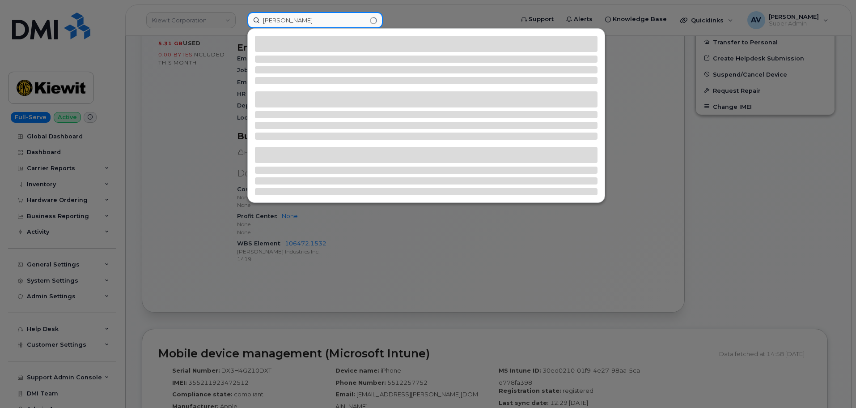
type input "Joseph Cunningham"
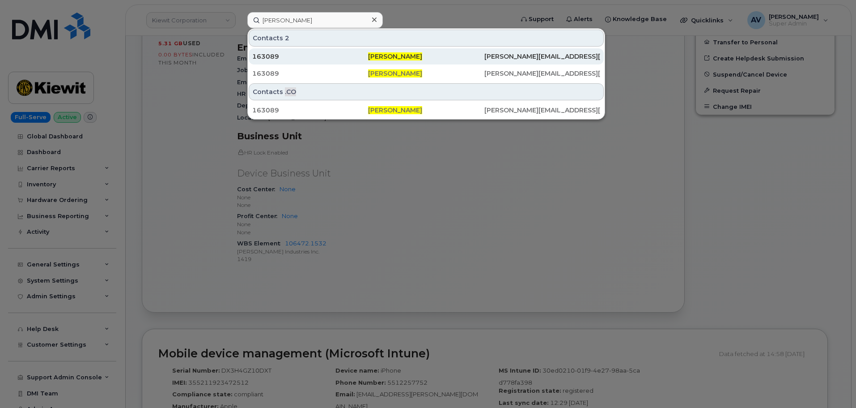
click at [383, 56] on span "Joseph Cunningham" at bounding box center [395, 56] width 54 height 8
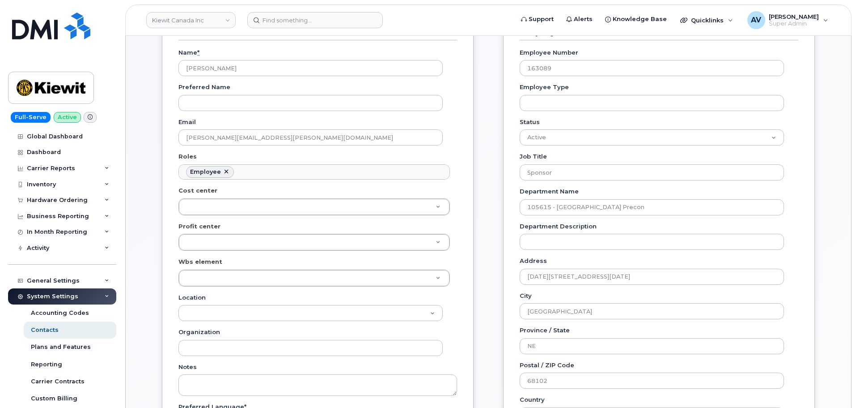
scroll to position [179, 0]
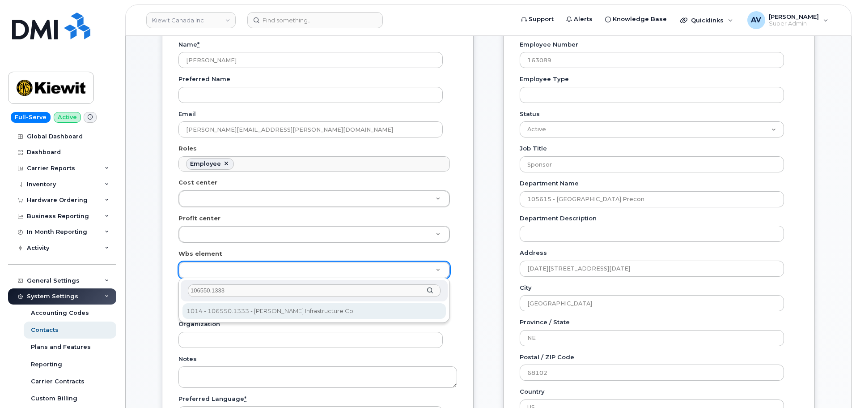
type input "106550.1333"
type input "36140245"
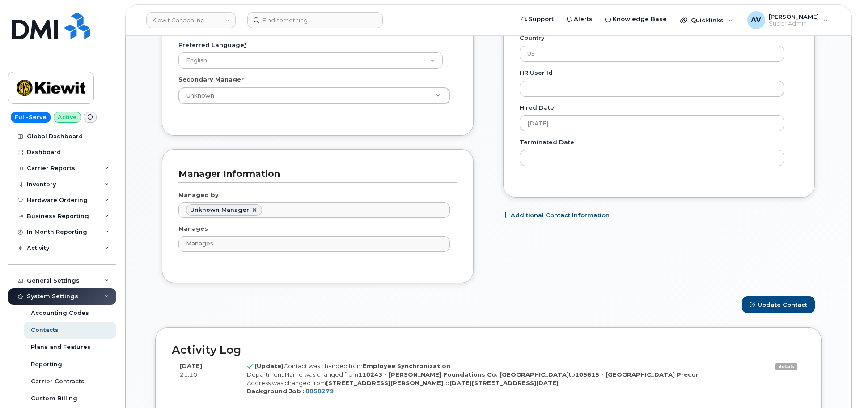
scroll to position [537, 0]
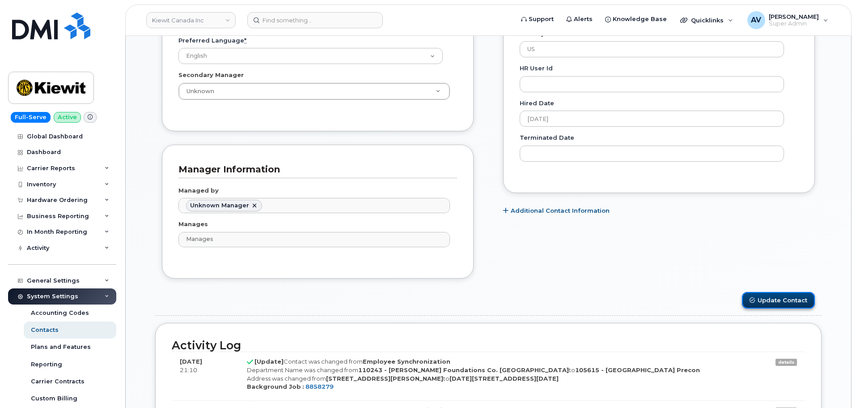
click at [768, 302] on button "Update Contact" at bounding box center [778, 300] width 73 height 17
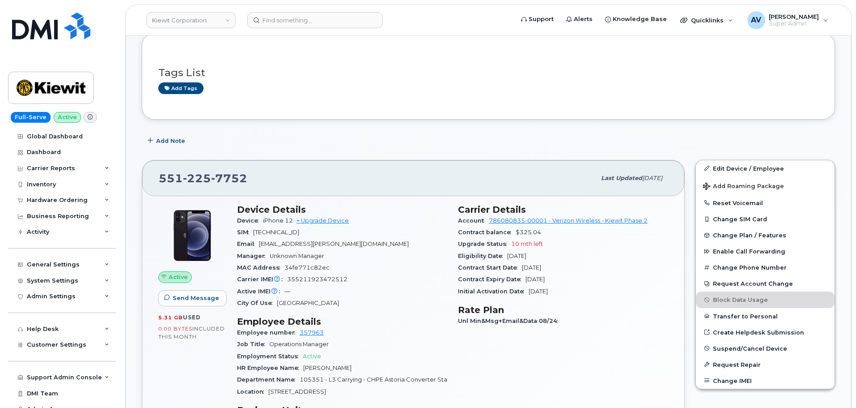
scroll to position [179, 0]
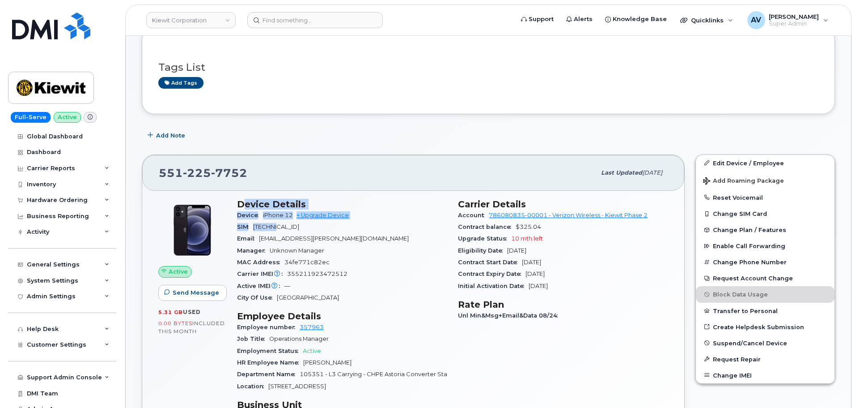
drag, startPoint x: 241, startPoint y: 201, endPoint x: 281, endPoint y: 221, distance: 44.6
click at [281, 221] on section "Device Details Device iPhone 12 + Upgrade Device SIM 89148000007719356962 Email…" at bounding box center [342, 251] width 210 height 105
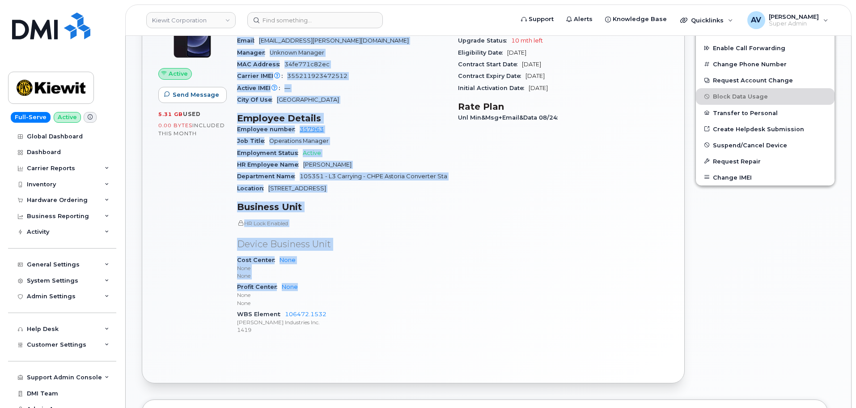
scroll to position [403, 0]
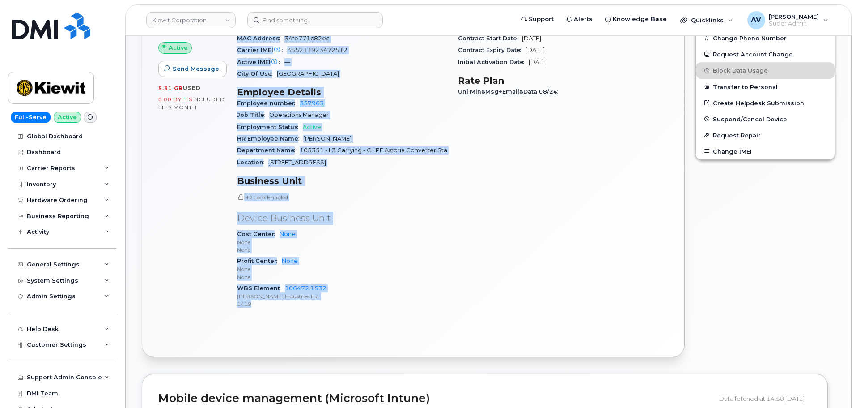
drag, startPoint x: 238, startPoint y: 203, endPoint x: 360, endPoint y: 308, distance: 161.5
click at [360, 308] on div "Device Details Device iPhone 12 + Upgrade Device SIM 89148000007719356962 Email…" at bounding box center [342, 146] width 221 height 352
copy div "Device Details Device iPhone 12 + Upgrade Device SIM 89148000007719356962 Email…"
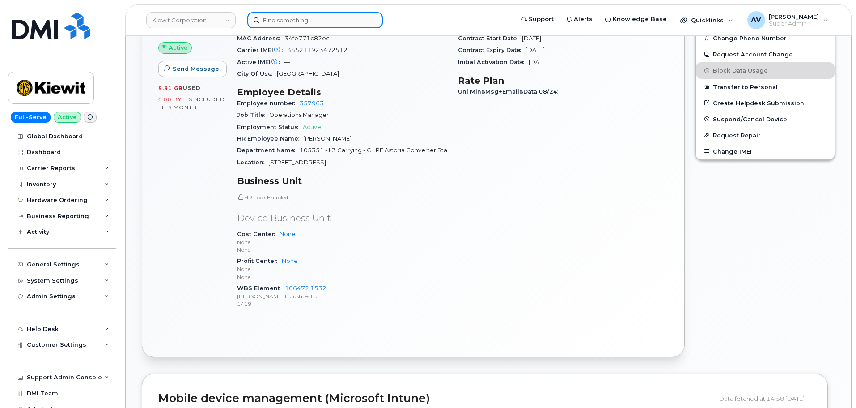
click at [336, 20] on input at bounding box center [315, 20] width 136 height 16
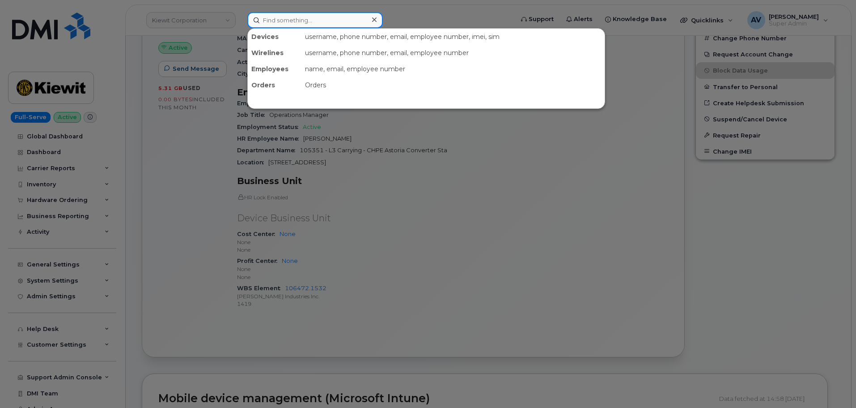
paste input "Madison Strutman"
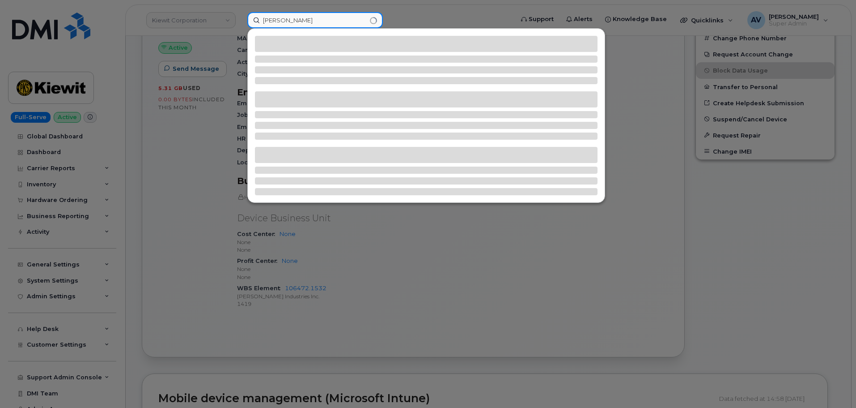
type input "Madison Strutman"
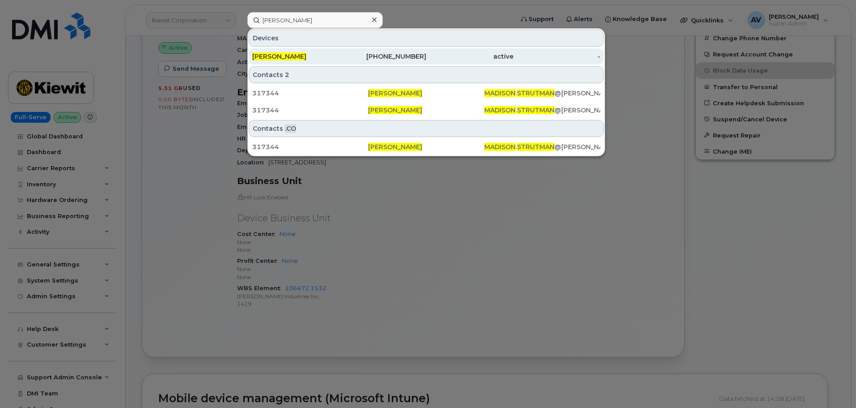
click at [356, 57] on div "816-550-4098" at bounding box center [383, 56] width 87 height 9
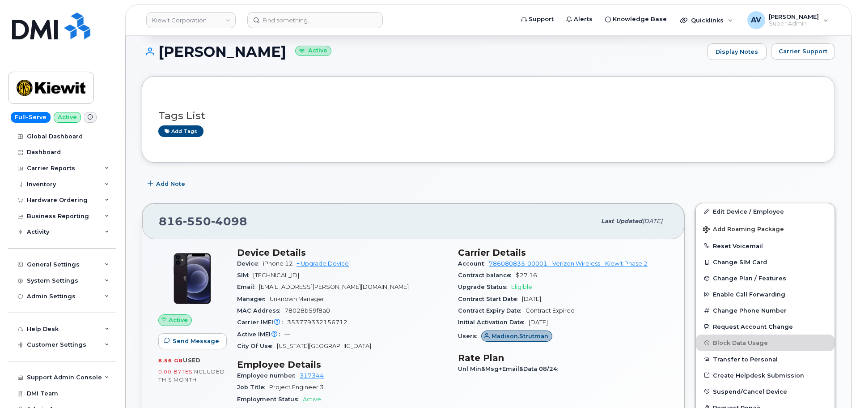
scroll to position [134, 0]
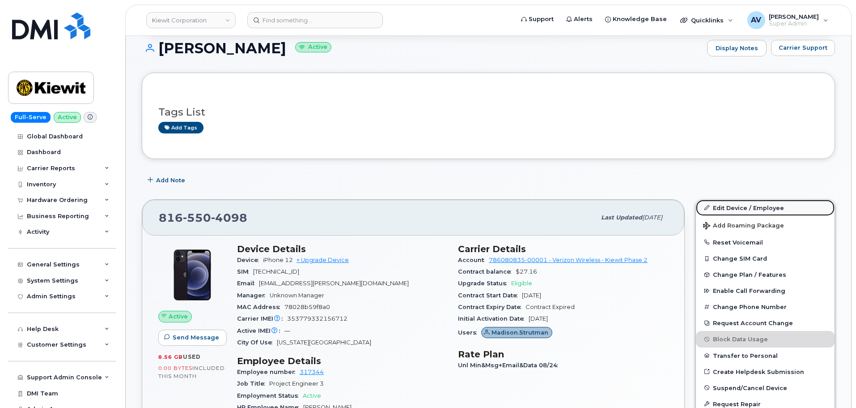
click at [727, 208] on link "Edit Device / Employee" at bounding box center [765, 208] width 139 height 16
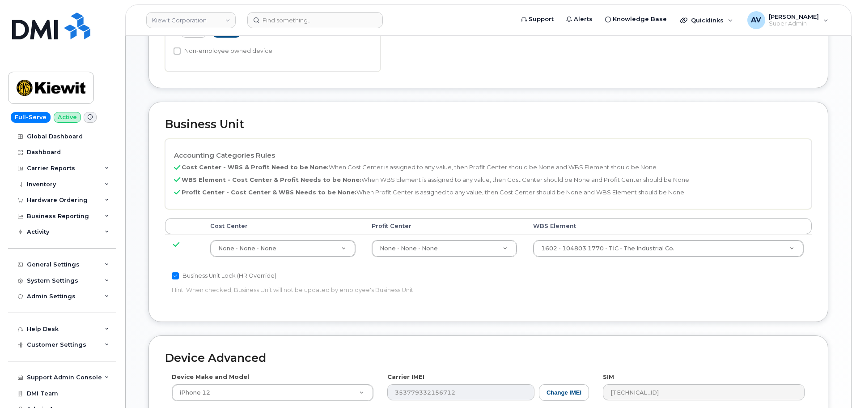
scroll to position [403, 0]
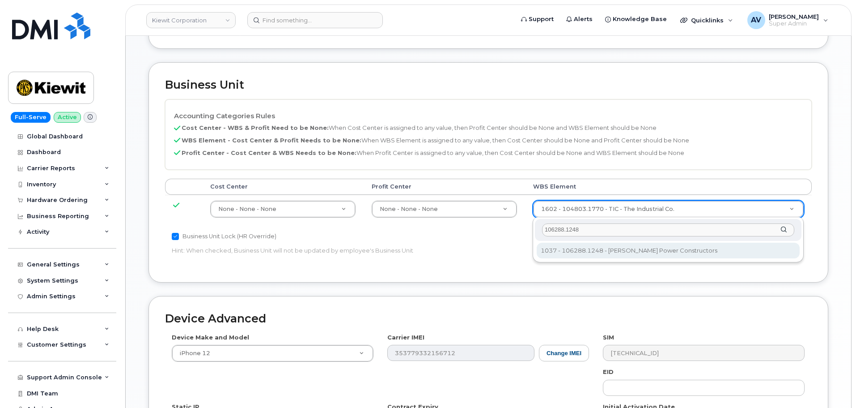
type input "106288.1248"
type input "34095613"
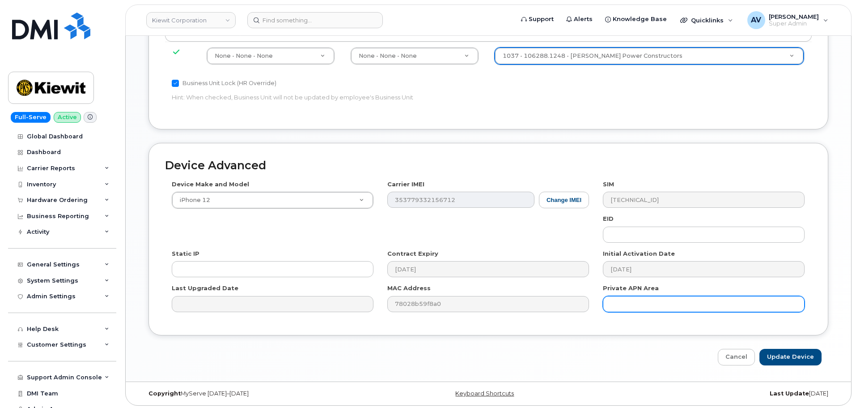
scroll to position [558, 0]
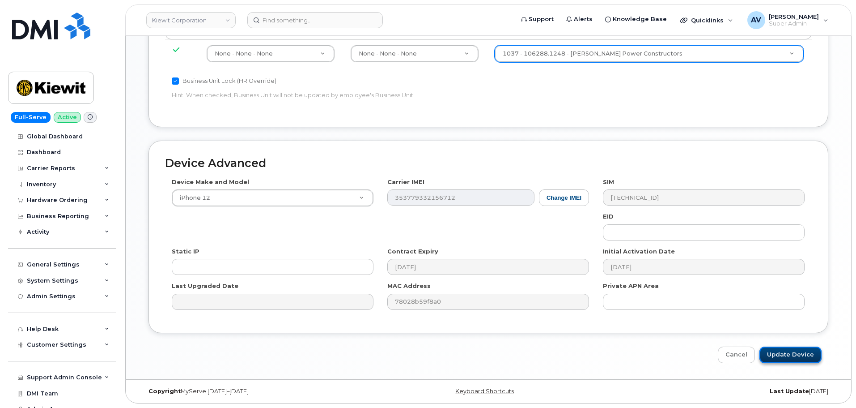
click at [790, 354] on input "Update Device" at bounding box center [791, 354] width 62 height 17
type input "Saving..."
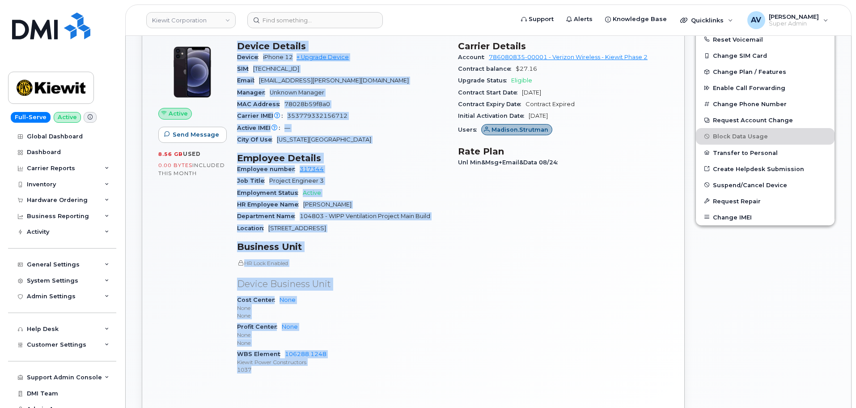
scroll to position [403, 0]
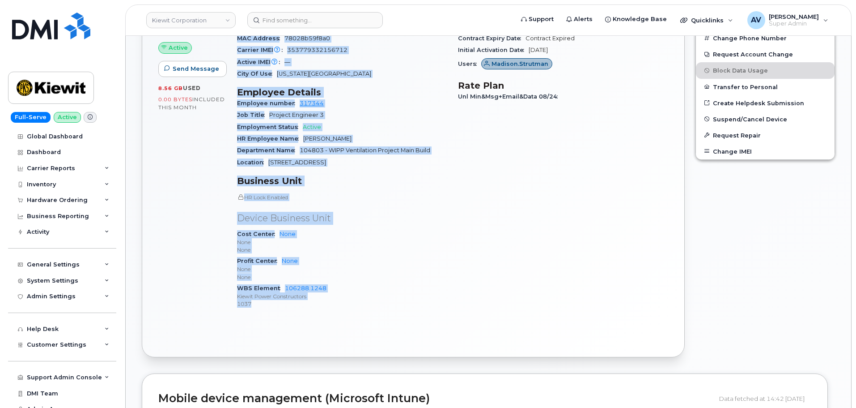
drag, startPoint x: 240, startPoint y: 247, endPoint x: 351, endPoint y: 331, distance: 139.6
click at [351, 331] on div "Active Send Message 8.56 GB  used 0.00 Bytes  included this month Device Detail…" at bounding box center [413, 162] width 542 height 390
copy div "Device Details Device iPhone 12 + Upgrade Device SIM [TECHNICAL_ID] Email [EMAI…"
